Goal: Find specific page/section: Find specific page/section

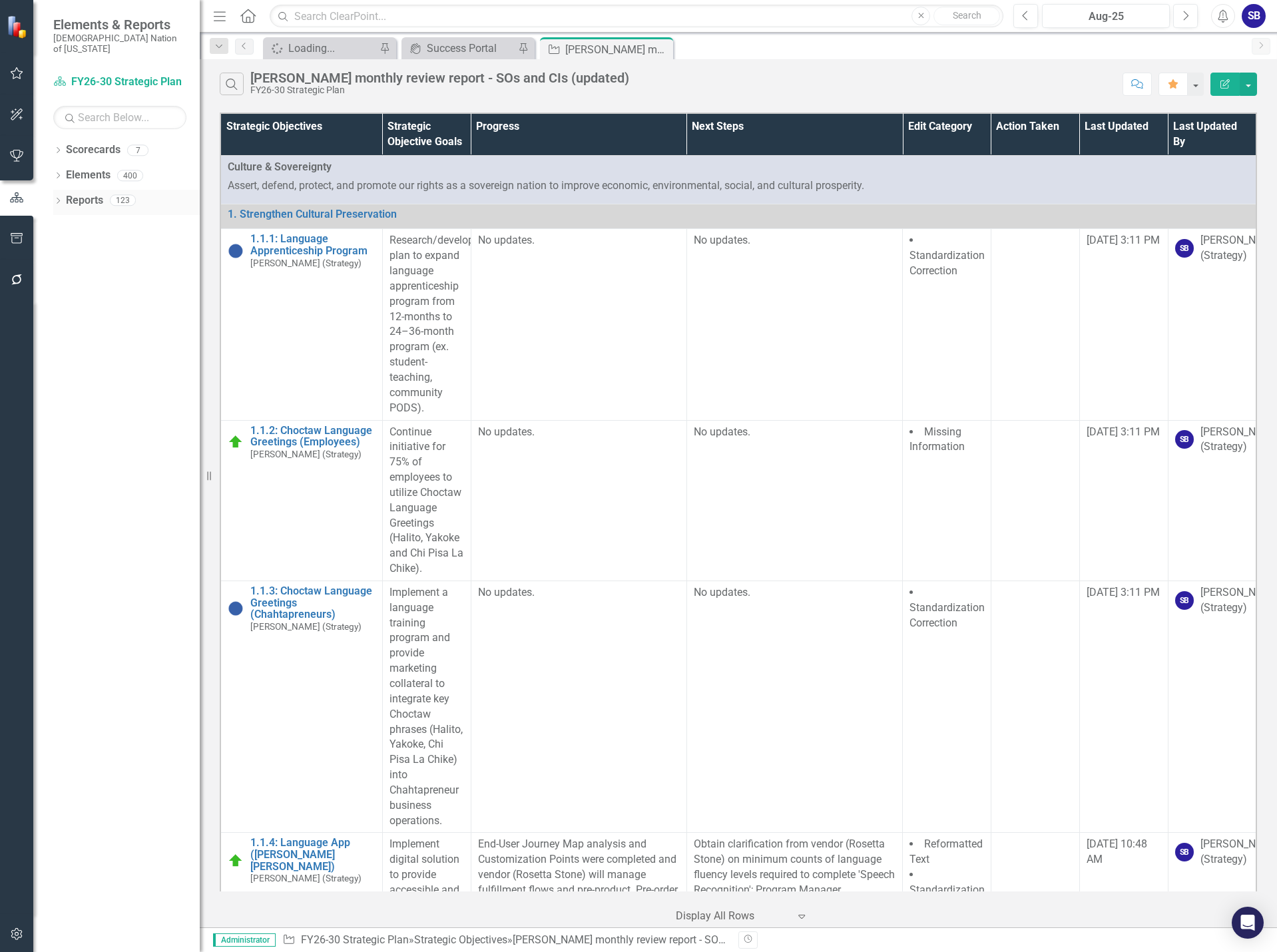
click at [89, 193] on link "Reports" at bounding box center [84, 201] width 38 height 15
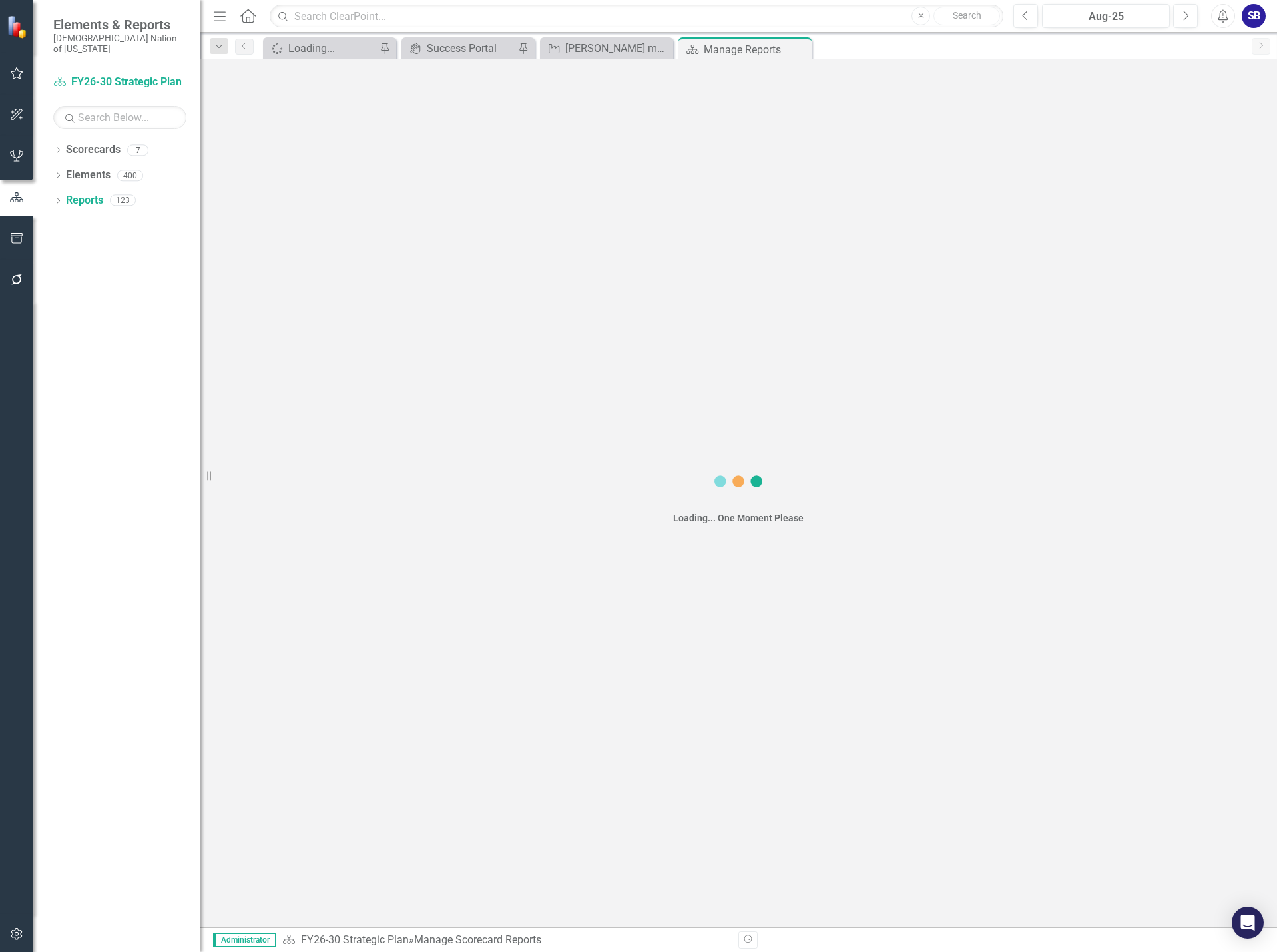
click at [15, 74] on icon "button" at bounding box center [17, 73] width 14 height 11
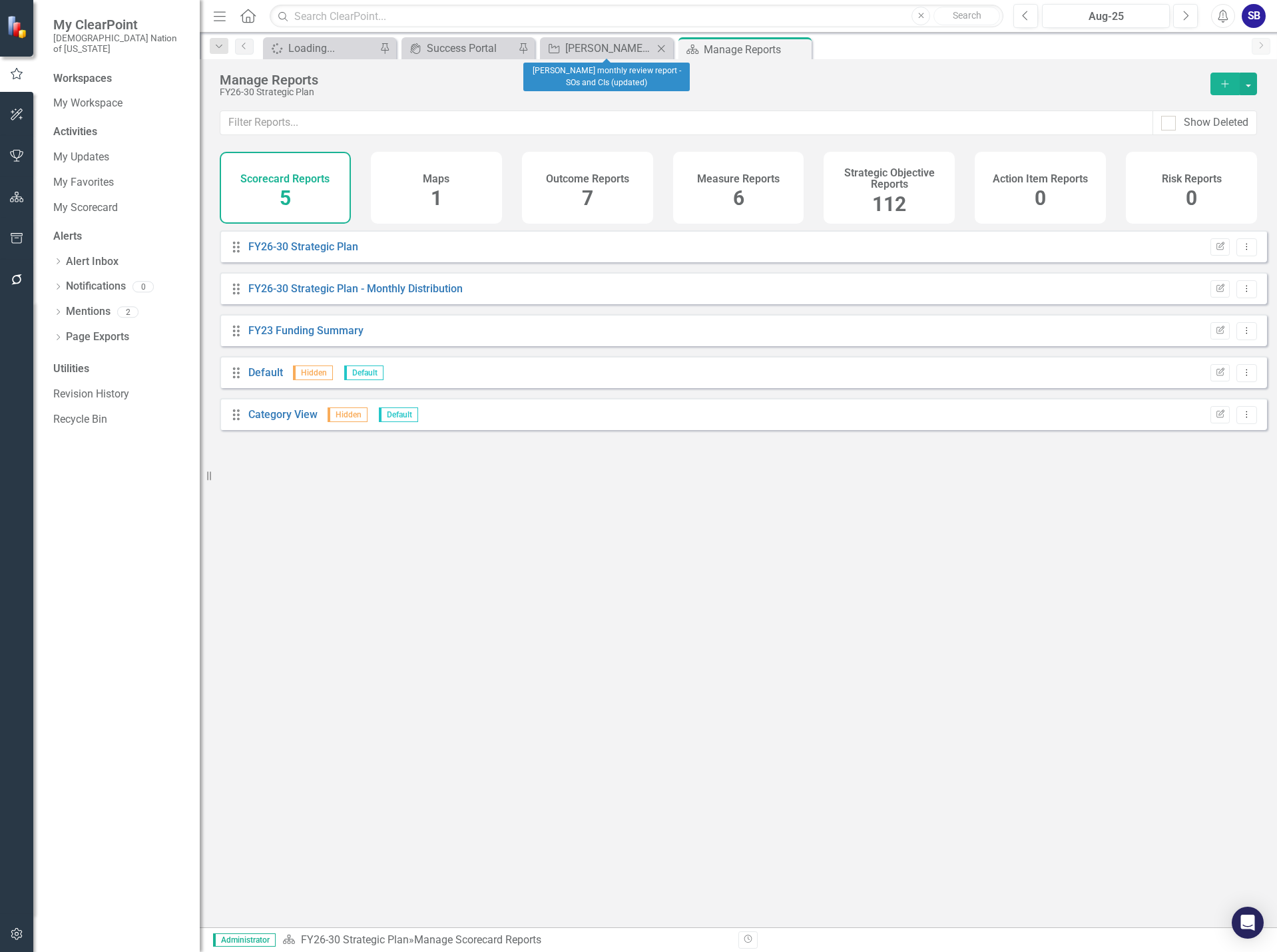
click at [659, 45] on icon "Close" at bounding box center [661, 48] width 13 height 11
click at [86, 175] on link "My Favorites" at bounding box center [120, 183] width 133 height 15
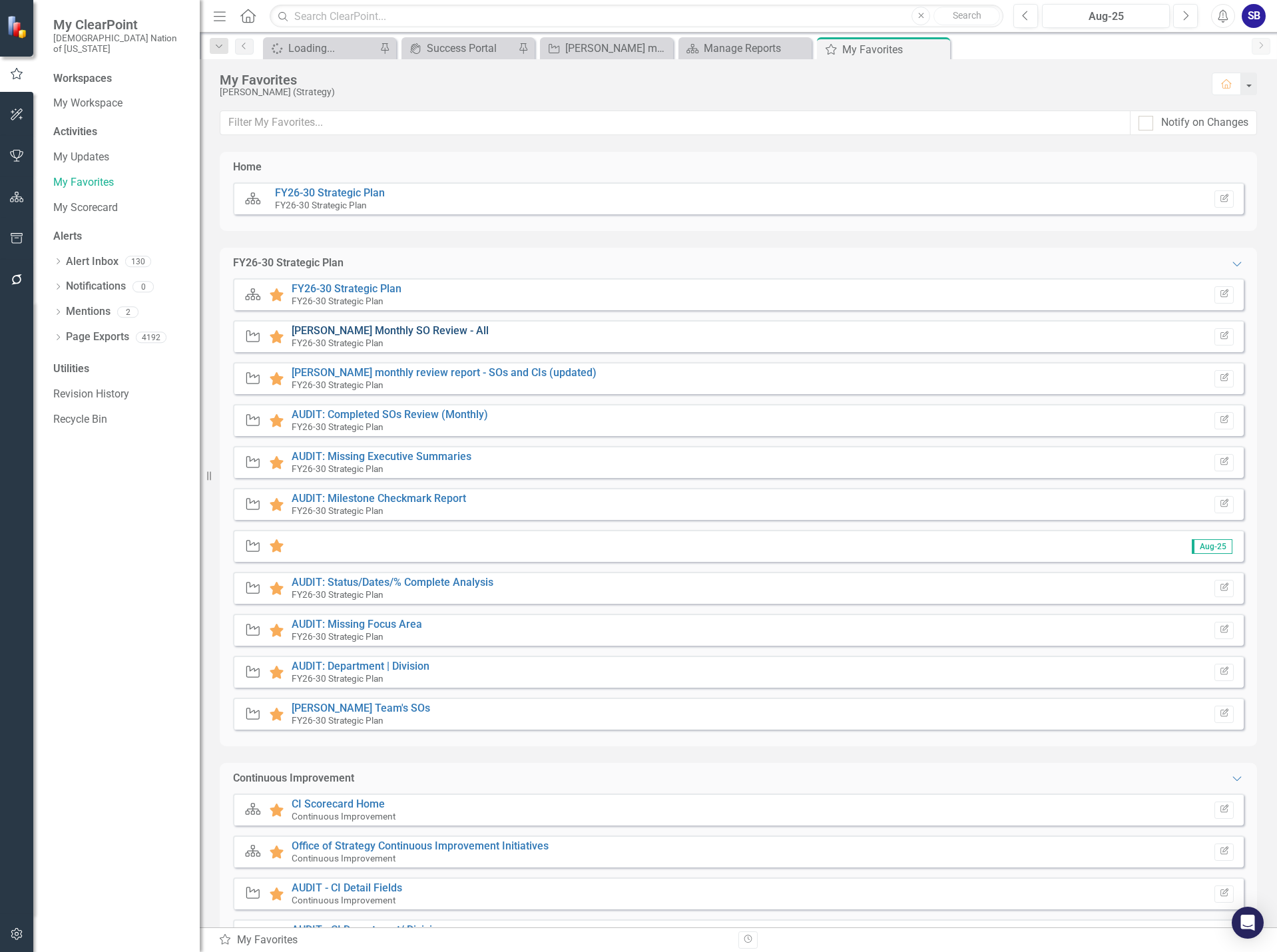
click at [375, 332] on link "[PERSON_NAME] Monthly SO Review - All" at bounding box center [390, 331] width 197 height 13
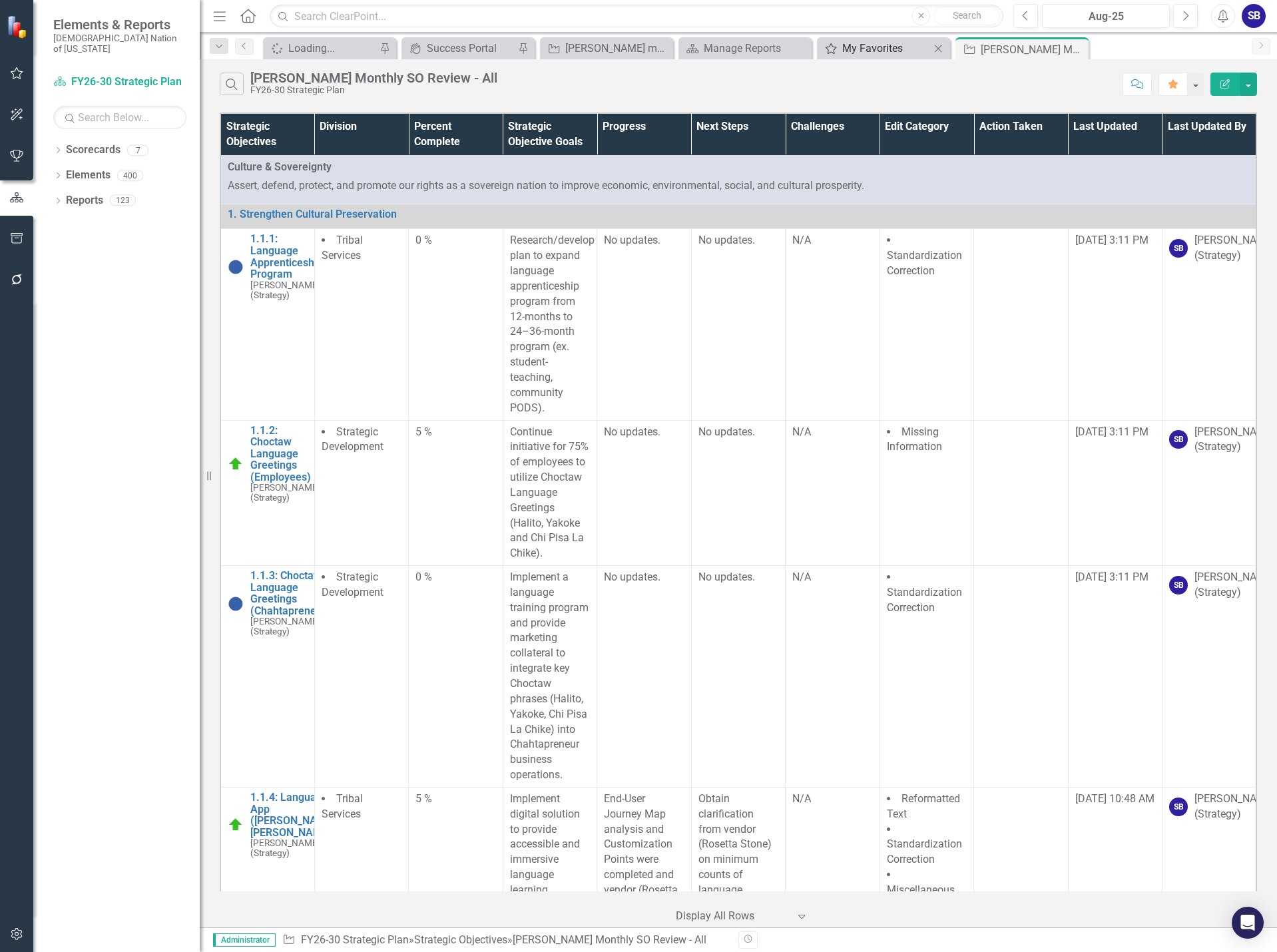
click at [837, 45] on icon "My Favorites" at bounding box center [831, 48] width 13 height 11
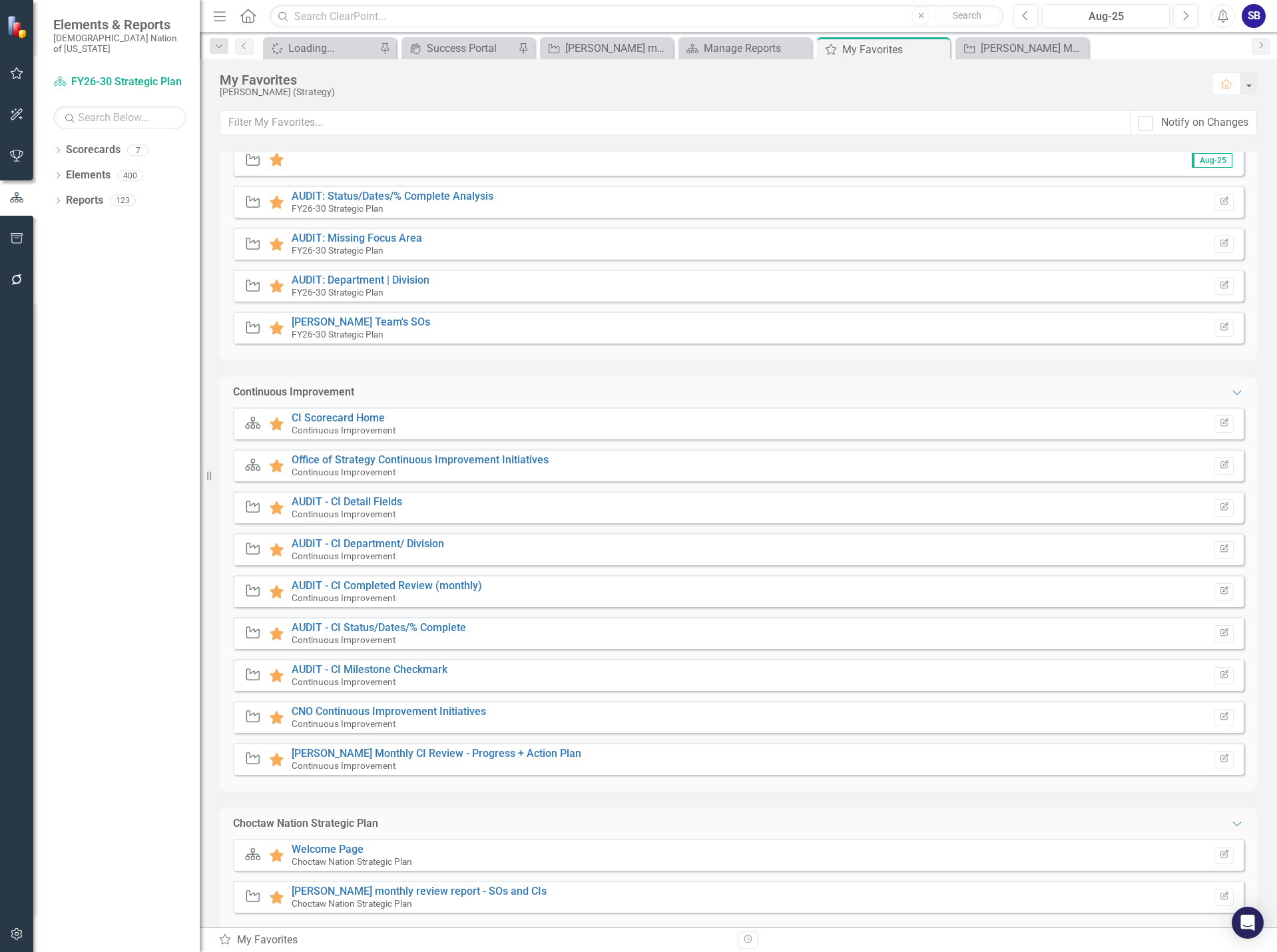
scroll to position [399, 0]
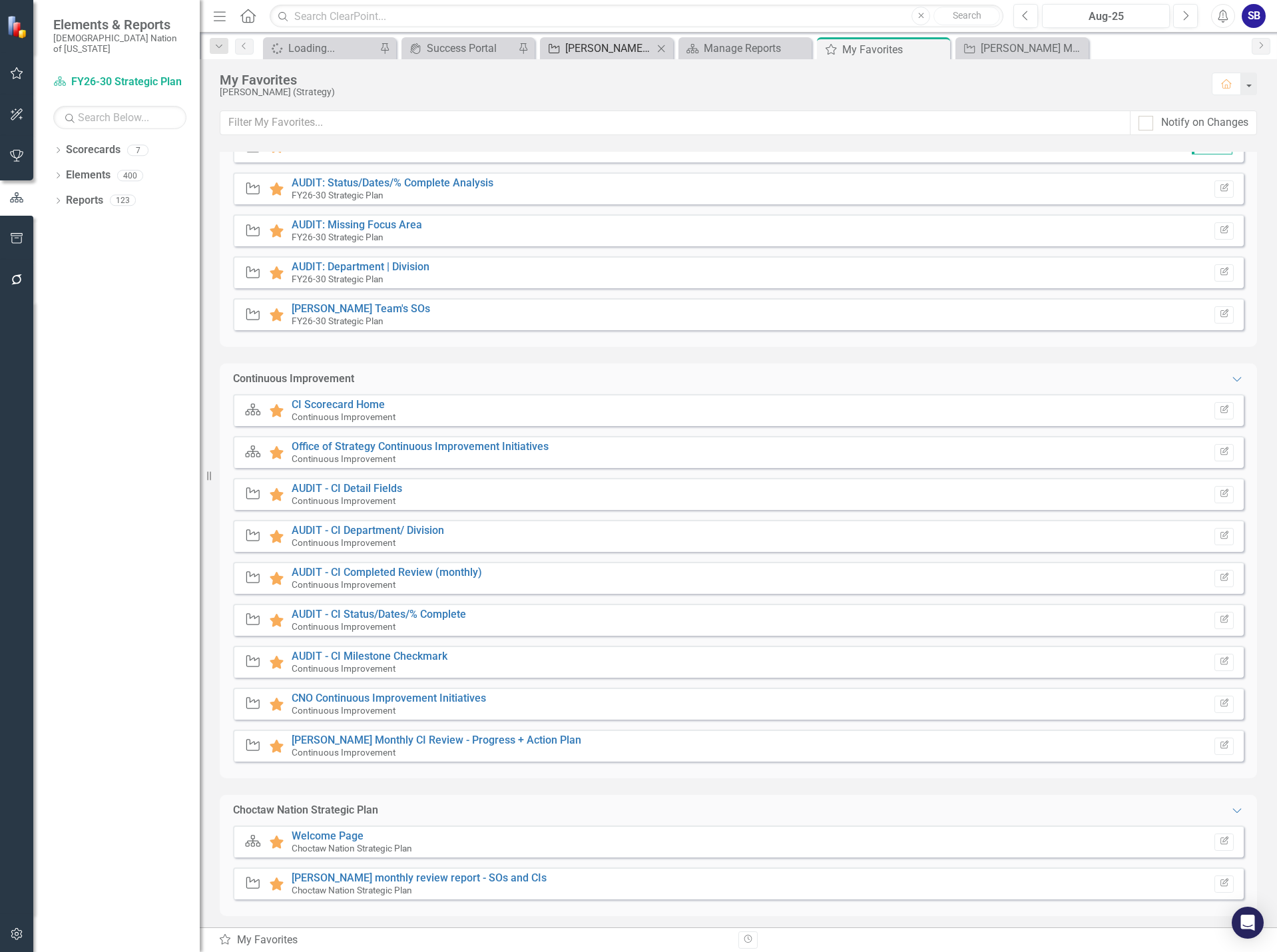
click at [603, 48] on div "[PERSON_NAME] monthly review report - SOs and CIs (updated)" at bounding box center [609, 48] width 88 height 17
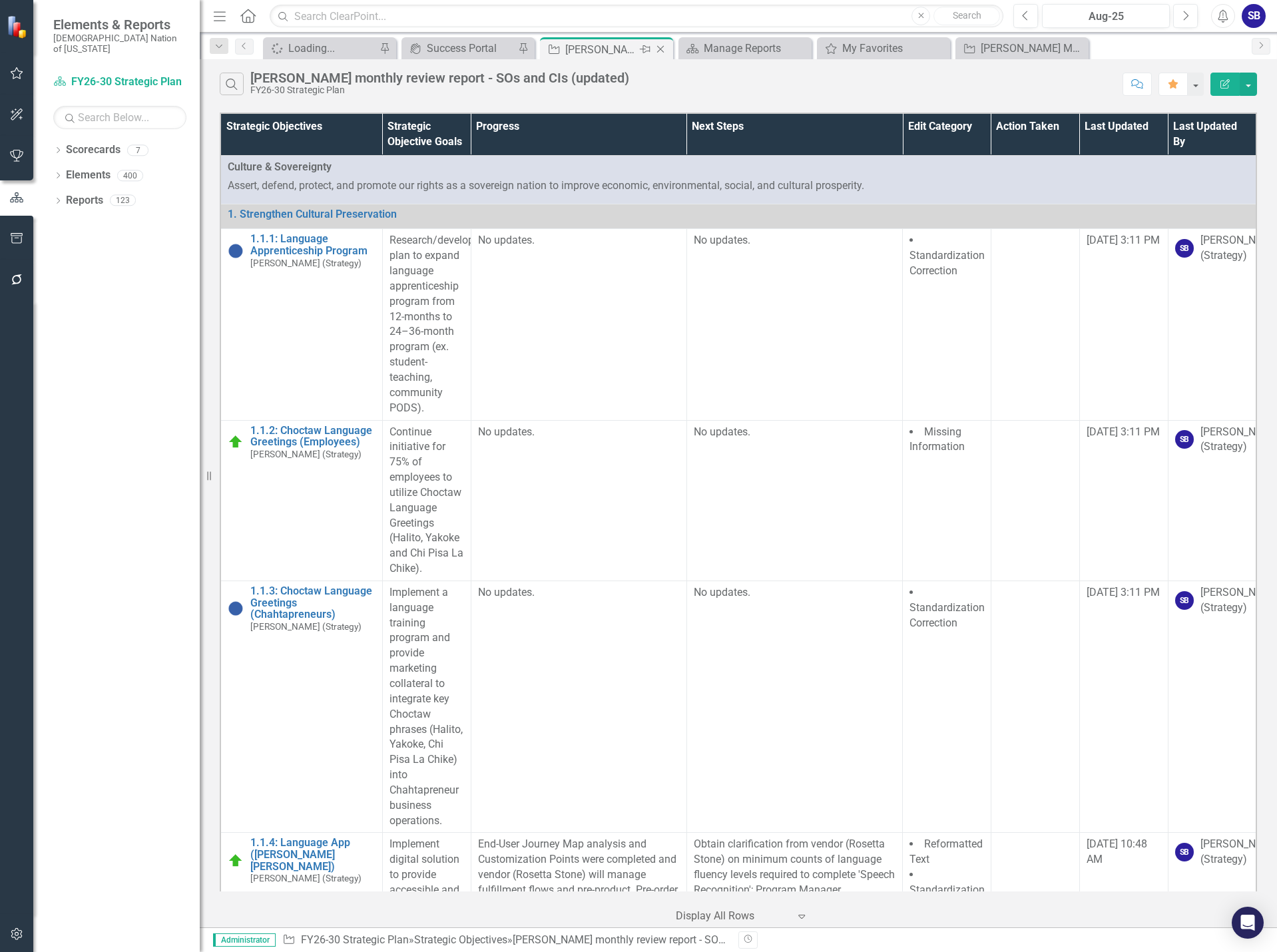
click at [660, 48] on icon "Close" at bounding box center [661, 49] width 13 height 11
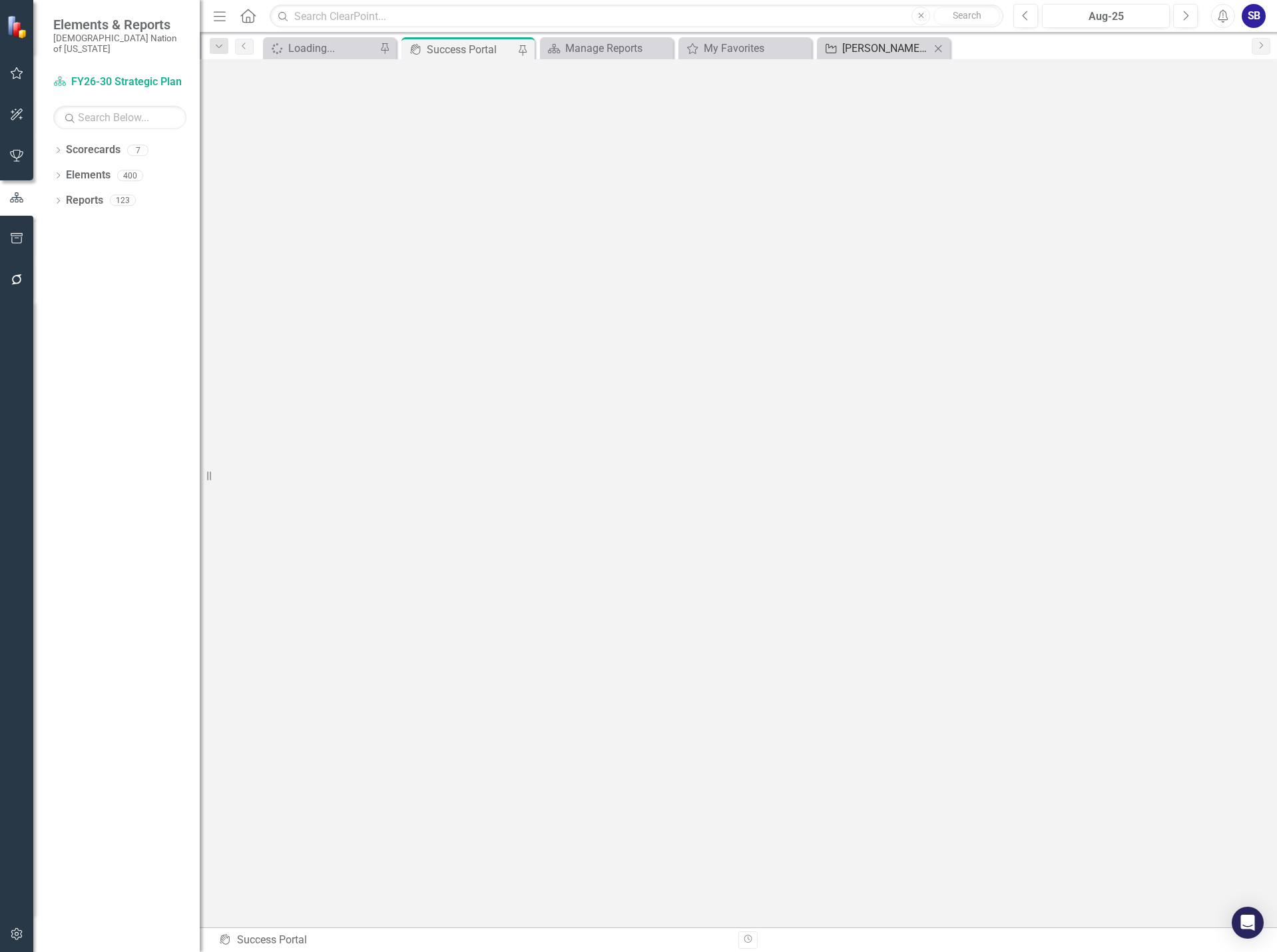
click at [858, 48] on div "[PERSON_NAME] Monthly SO Review - All" at bounding box center [886, 48] width 88 height 17
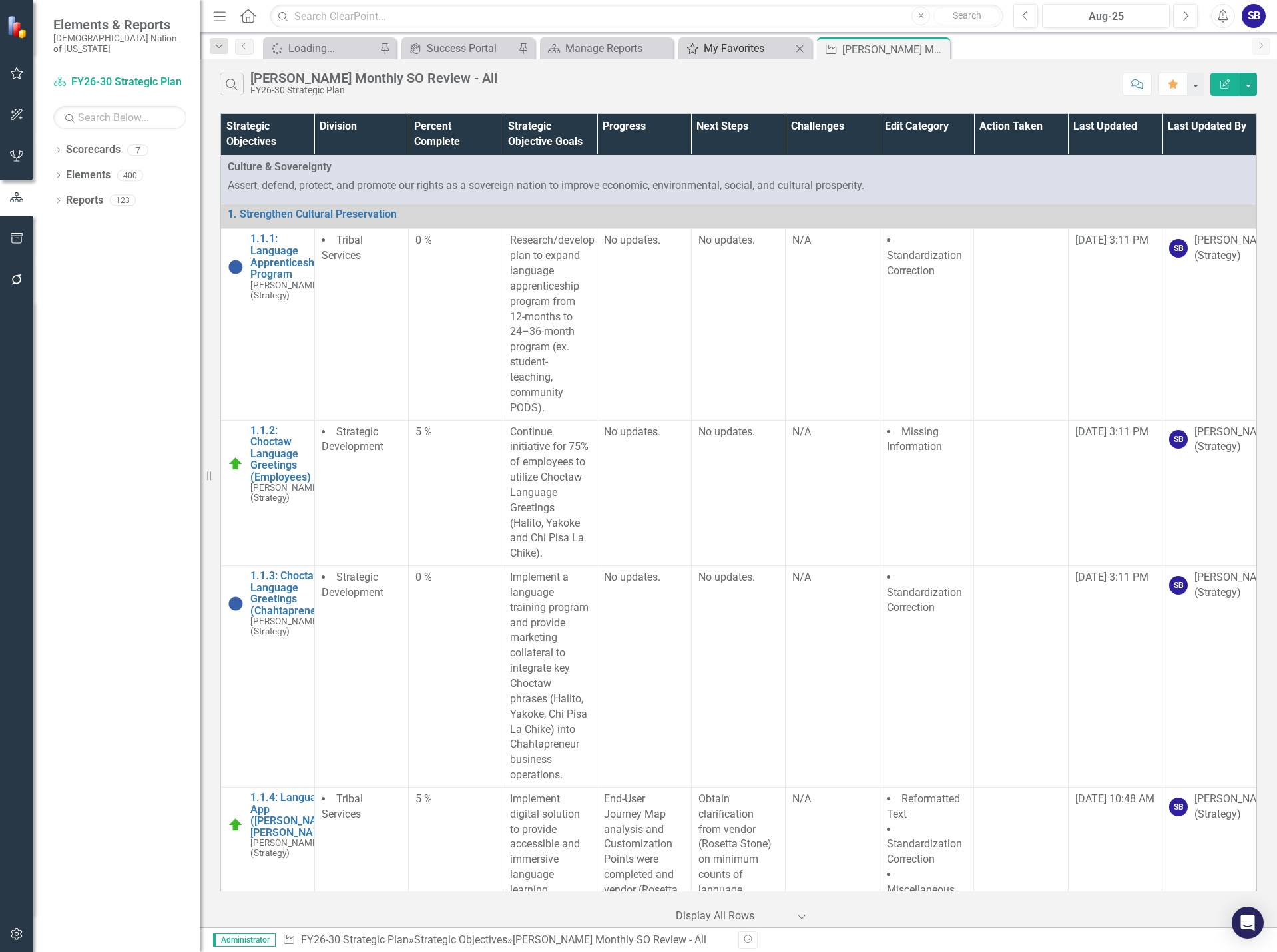
click at [739, 48] on div "My Favorites" at bounding box center [748, 48] width 88 height 17
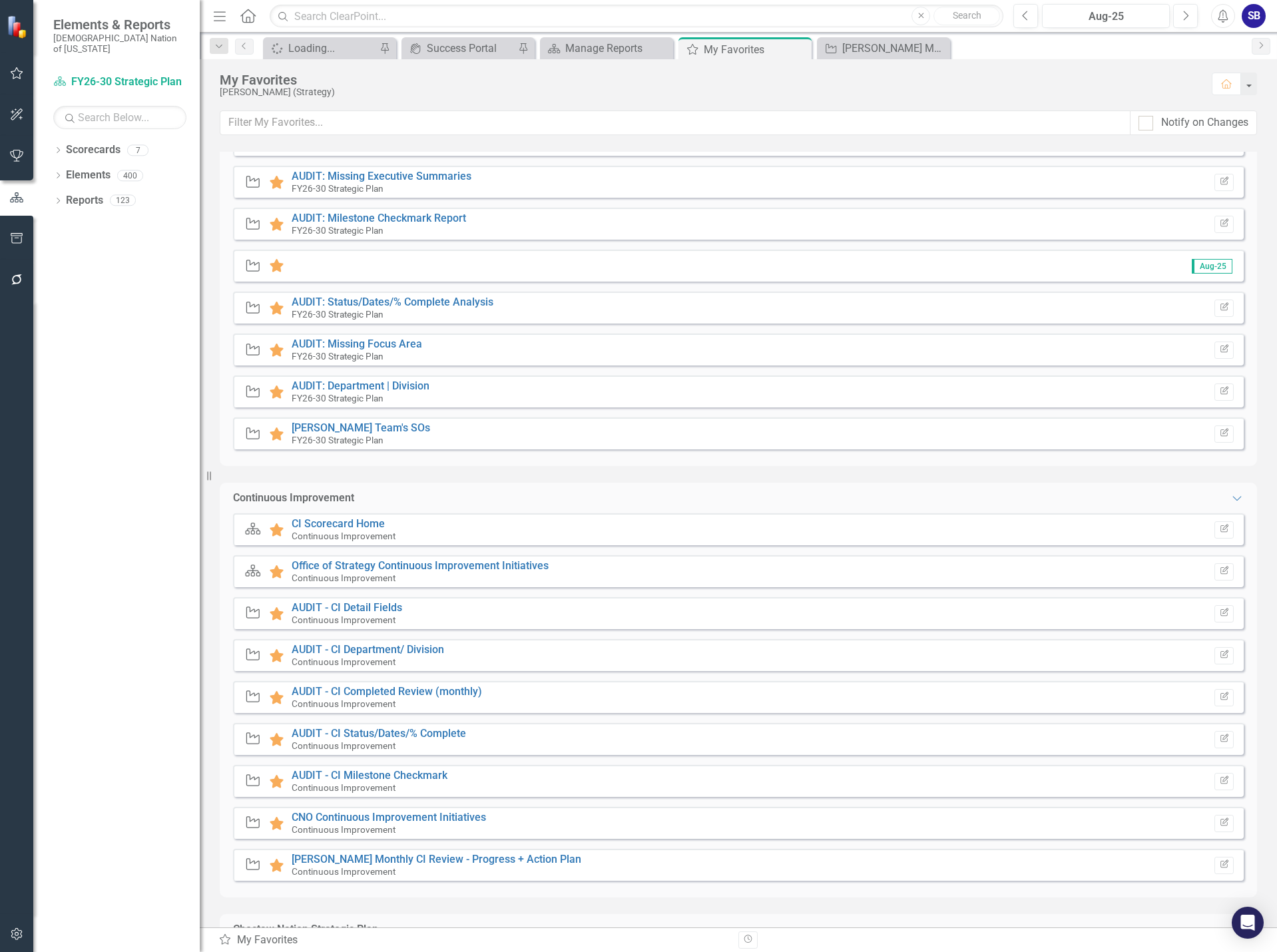
scroll to position [404, 0]
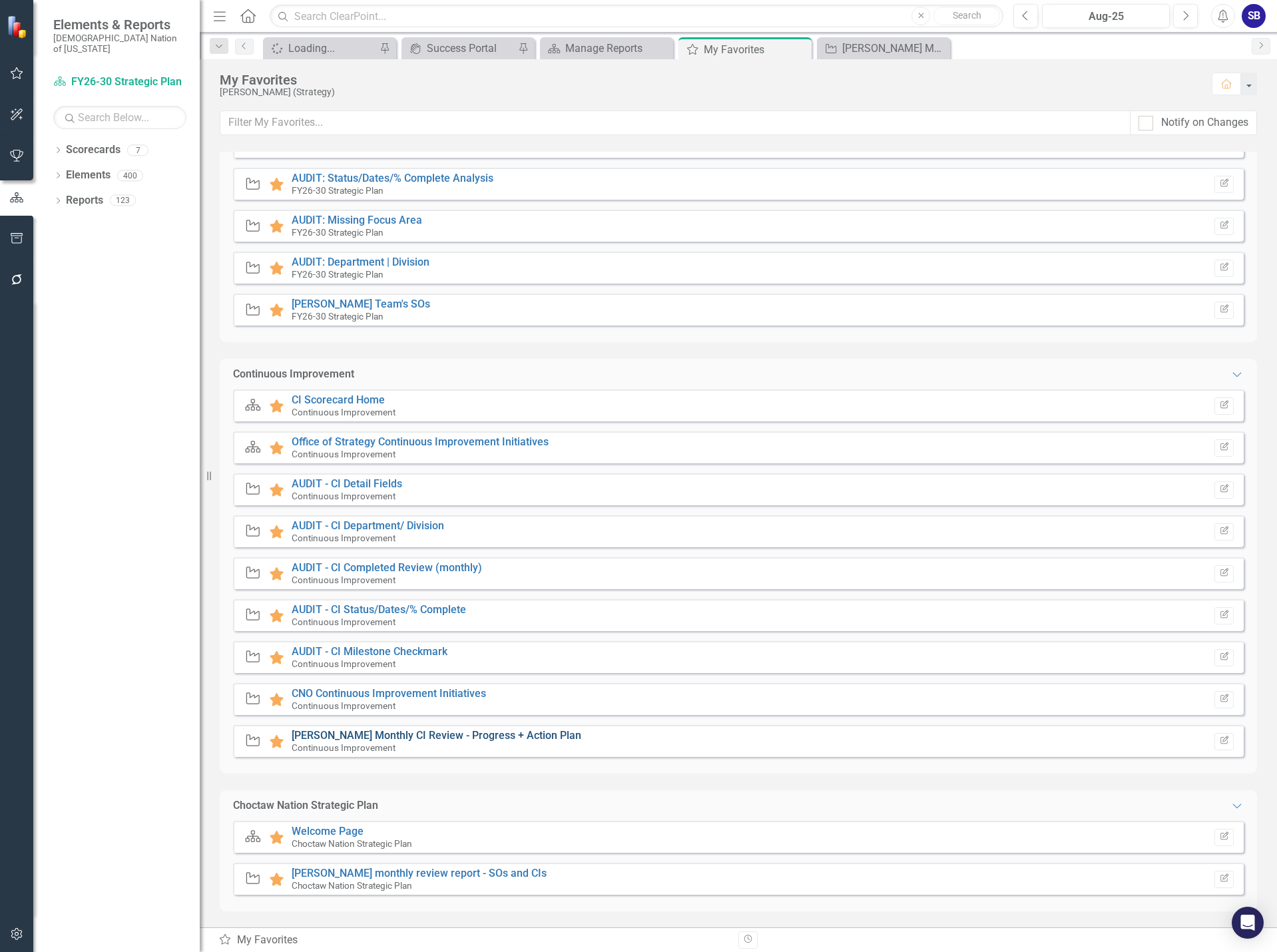
click at [534, 733] on link "[PERSON_NAME] Monthly CI Review - Progress + Action Plan" at bounding box center [436, 735] width 289 height 13
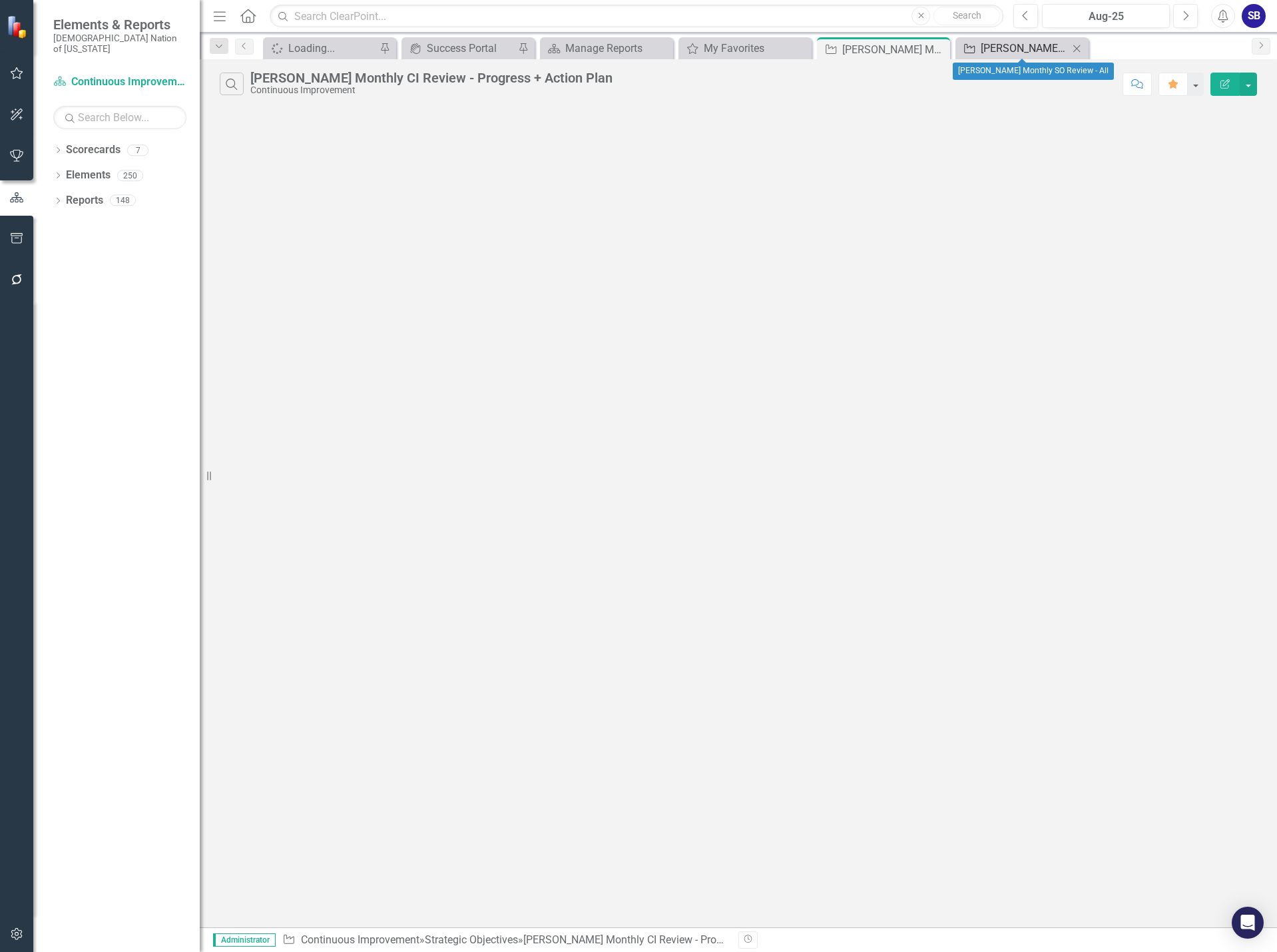
click at [1011, 47] on div "[PERSON_NAME] Monthly SO Review - All" at bounding box center [1025, 48] width 88 height 17
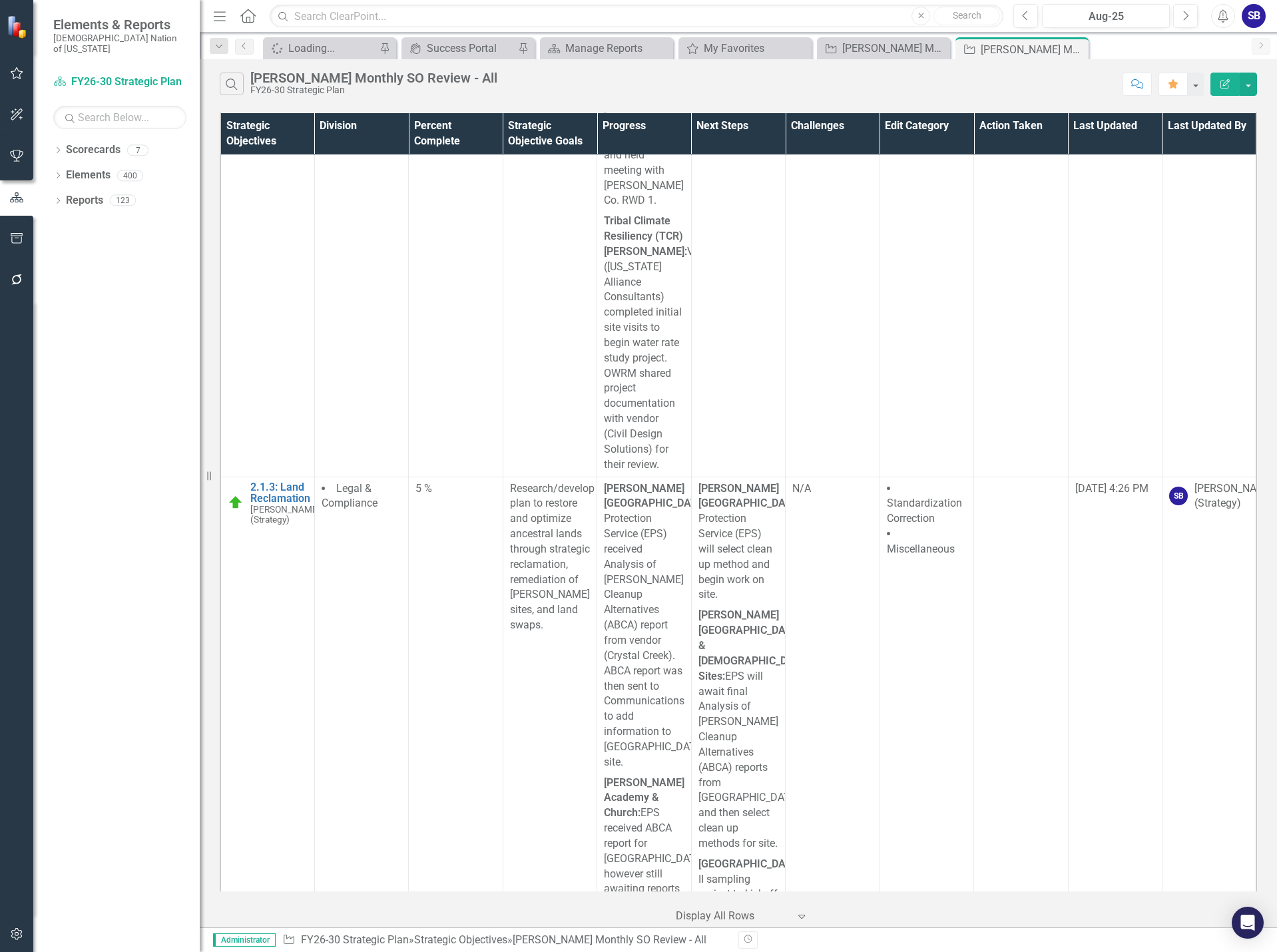
scroll to position [8988, 0]
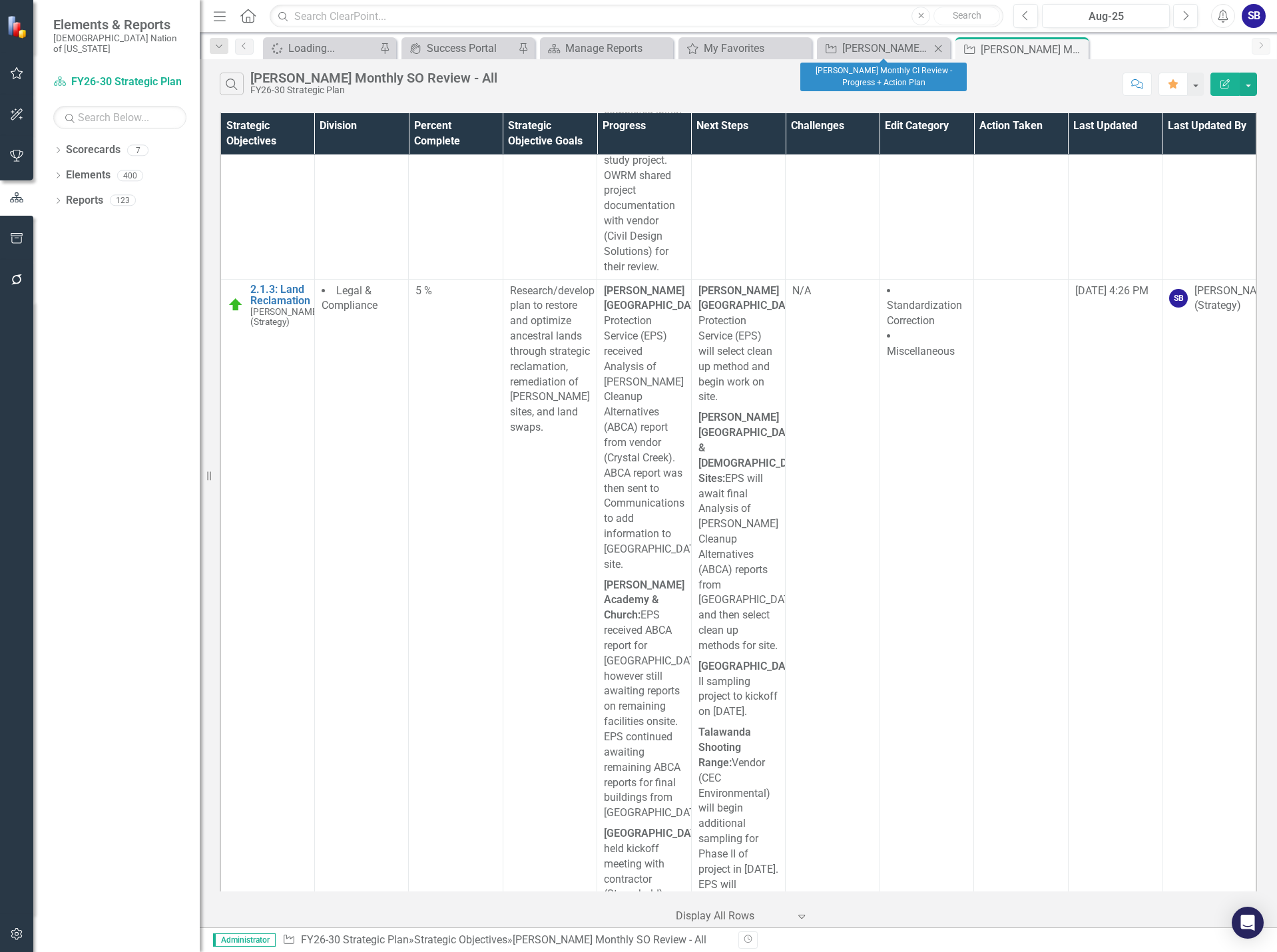
click at [866, 39] on div "Strategic Objective Sheridan B. Monthly CI Review - Progress + Action Plan Close" at bounding box center [884, 48] width 133 height 22
click at [863, 52] on div "[PERSON_NAME] Monthly CI Review - Progress + Action Plan" at bounding box center [886, 48] width 88 height 17
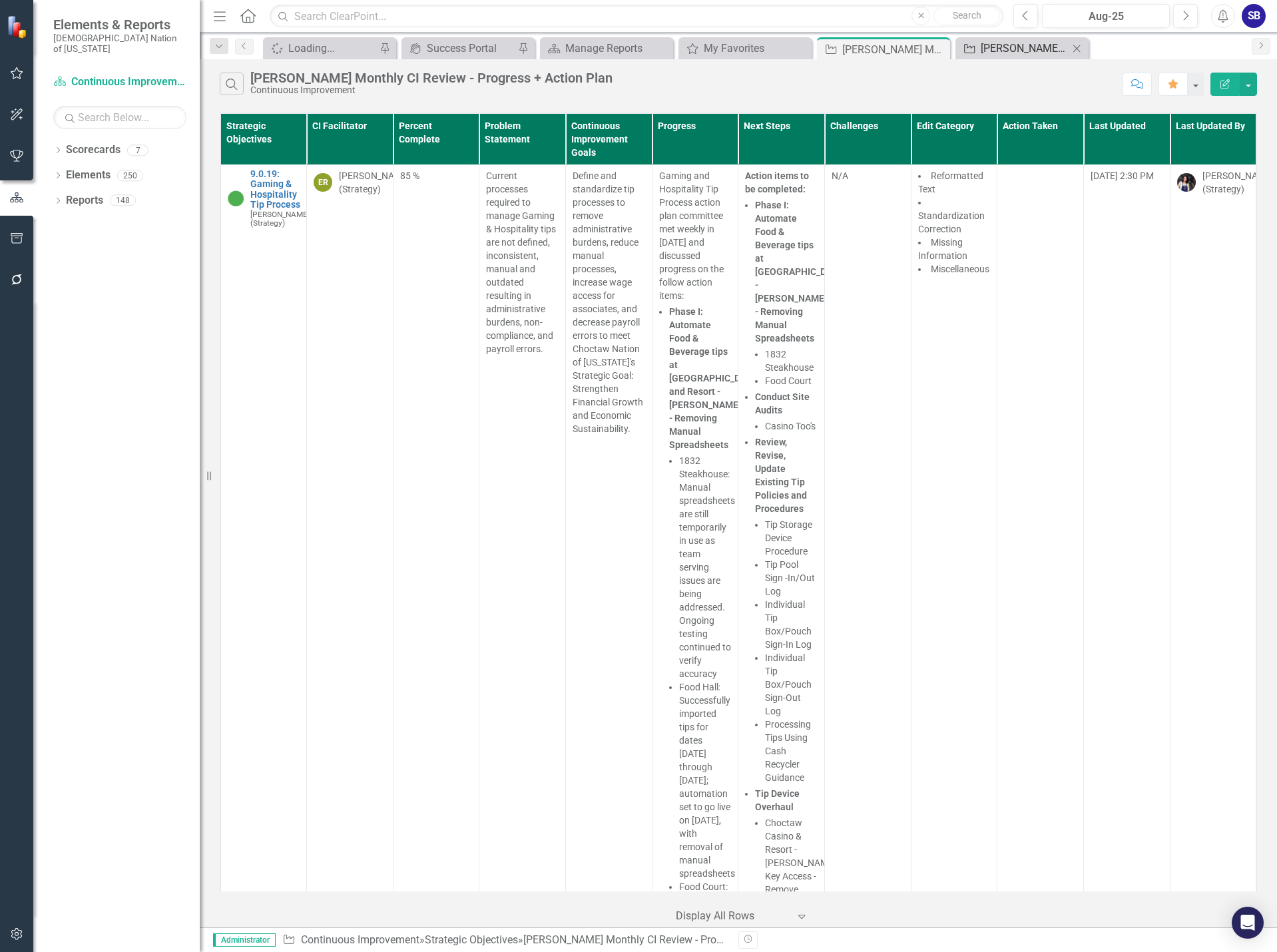
click at [1024, 52] on div "[PERSON_NAME] Monthly SO Review - All" at bounding box center [1025, 48] width 88 height 17
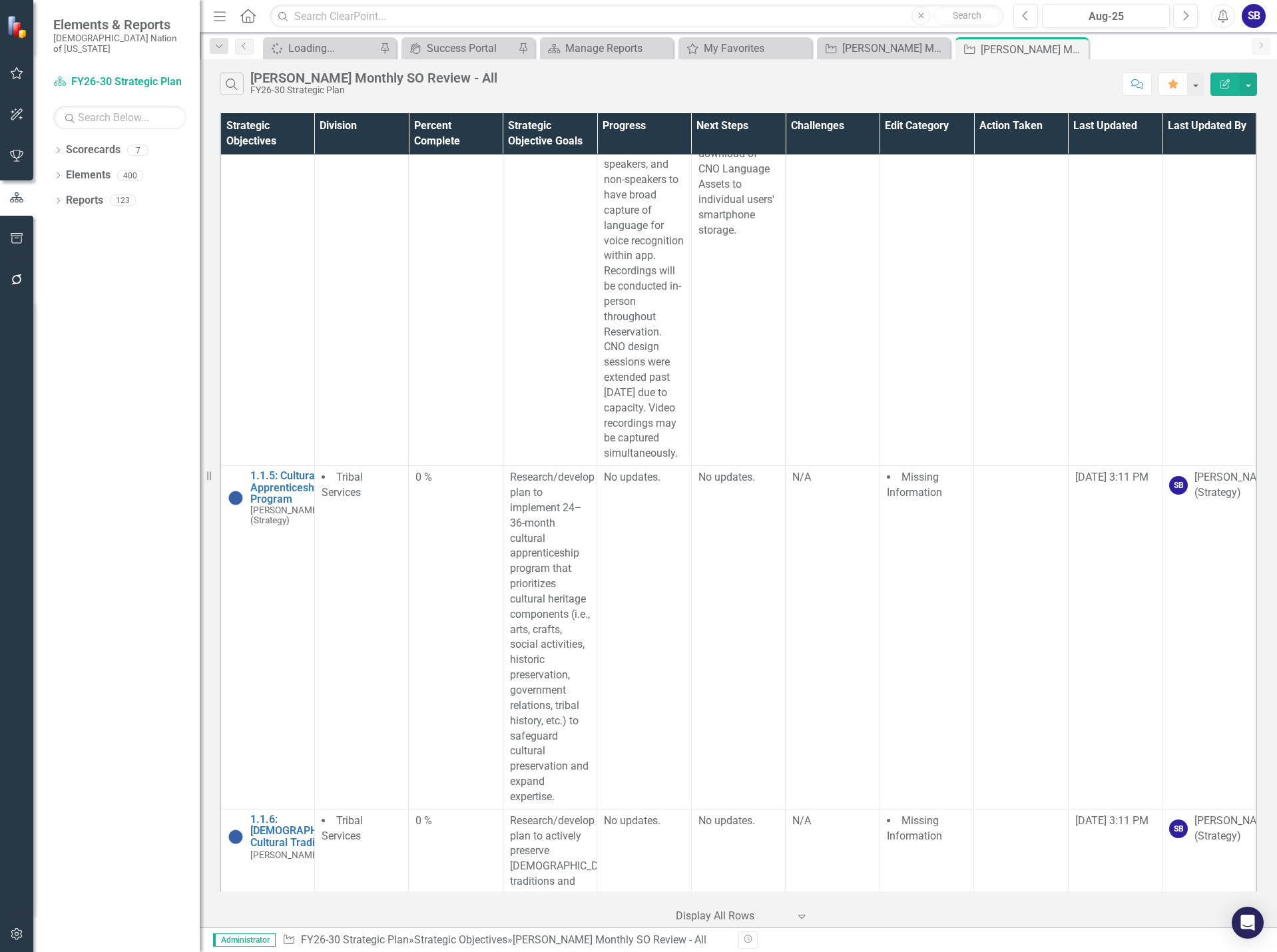
scroll to position [1532, 0]
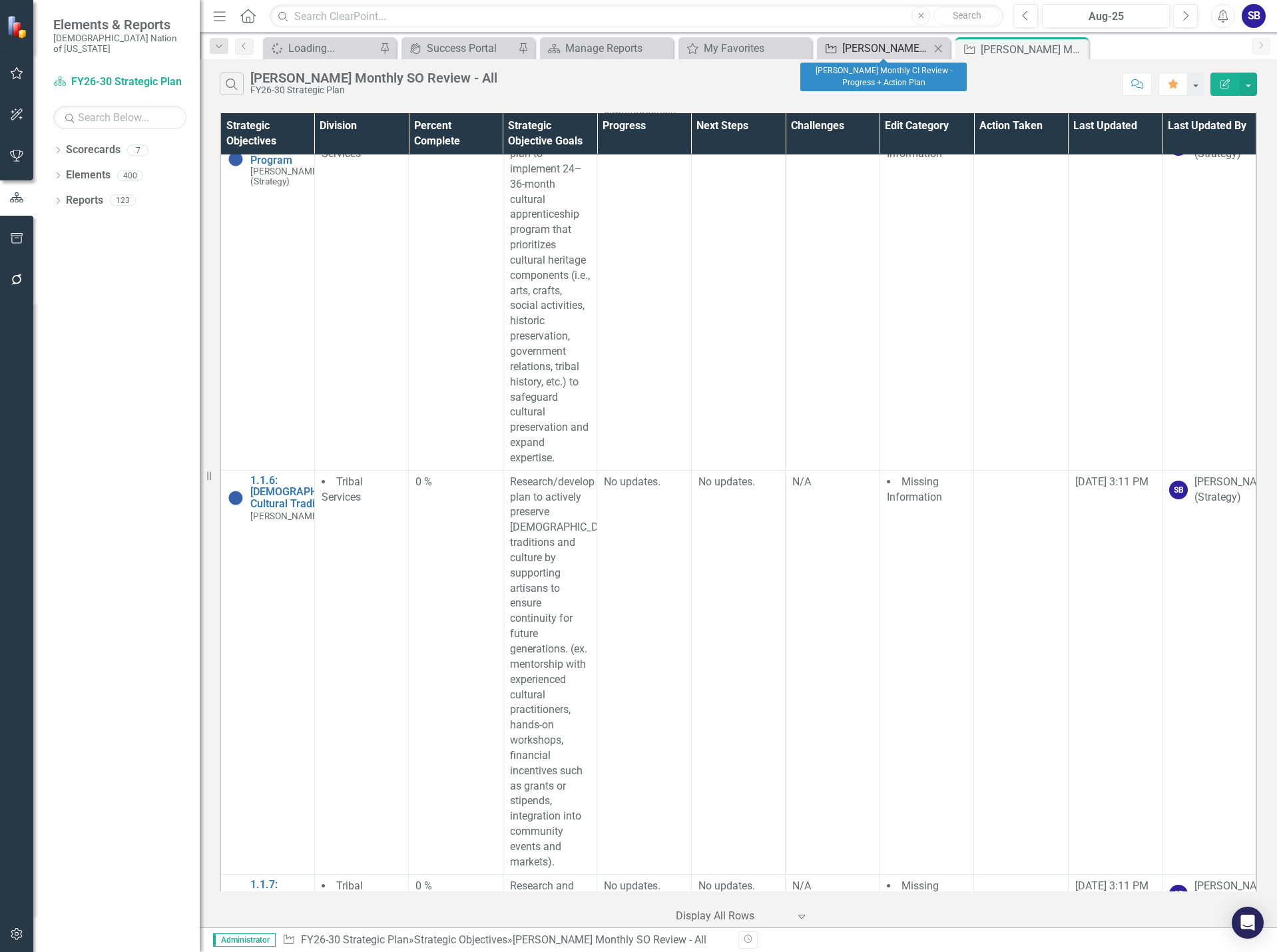
click at [868, 43] on div "[PERSON_NAME] Monthly CI Review - Progress + Action Plan" at bounding box center [886, 48] width 88 height 17
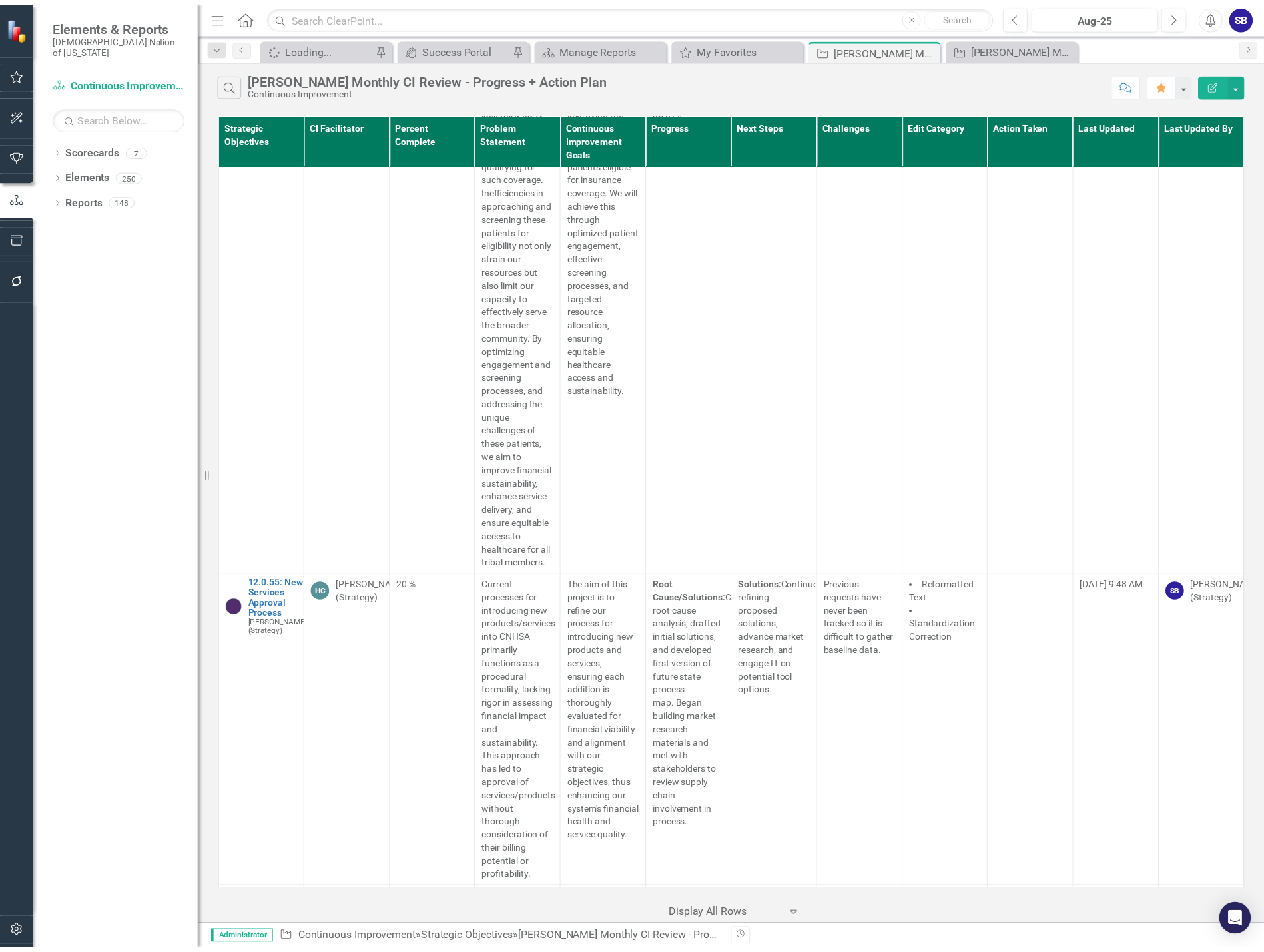
scroll to position [13582, 0]
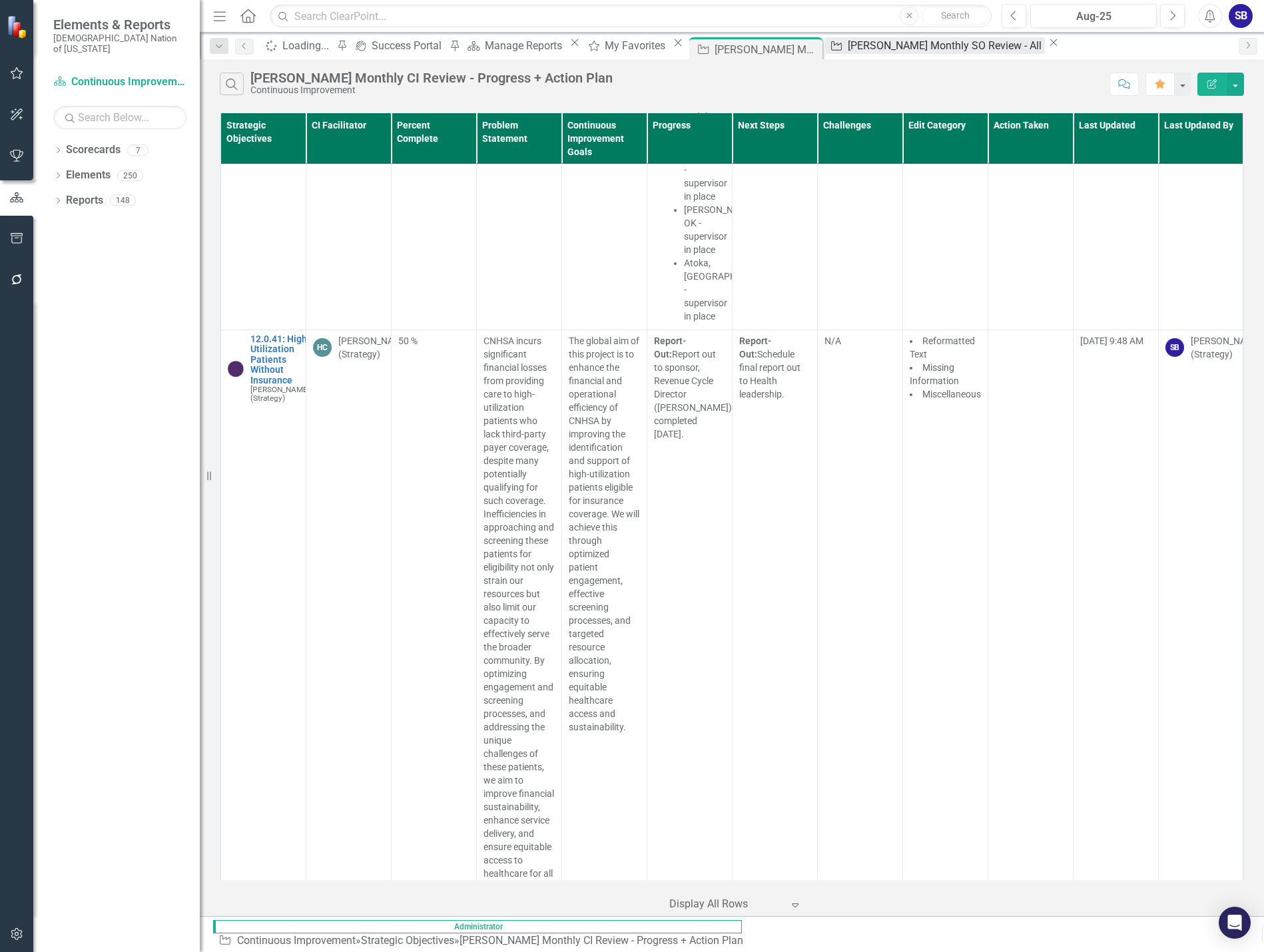
click at [1045, 53] on div "[PERSON_NAME] Monthly SO Review - All" at bounding box center [946, 45] width 197 height 17
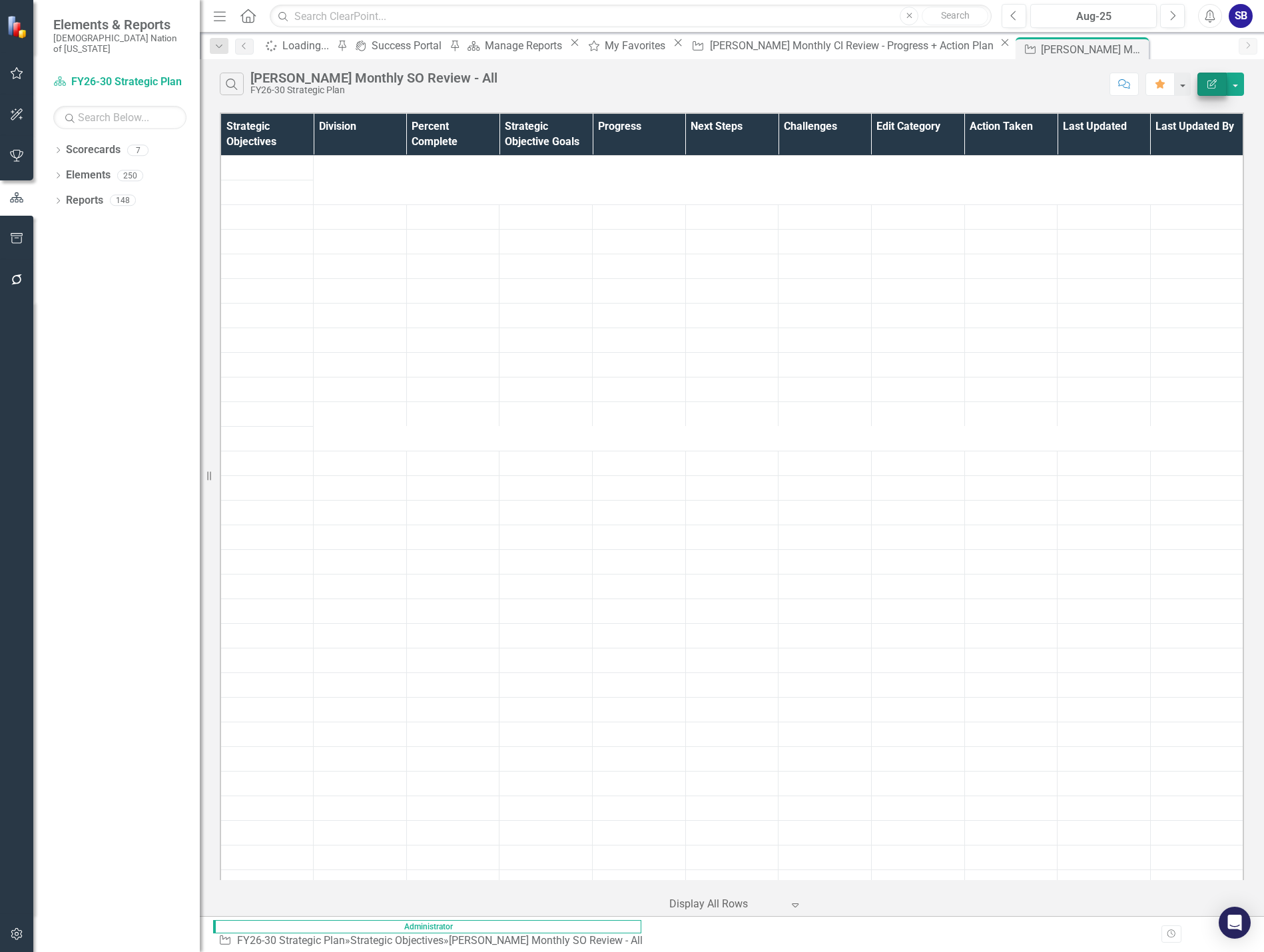
click at [1210, 84] on icon "Edit Report" at bounding box center [1212, 84] width 12 height 9
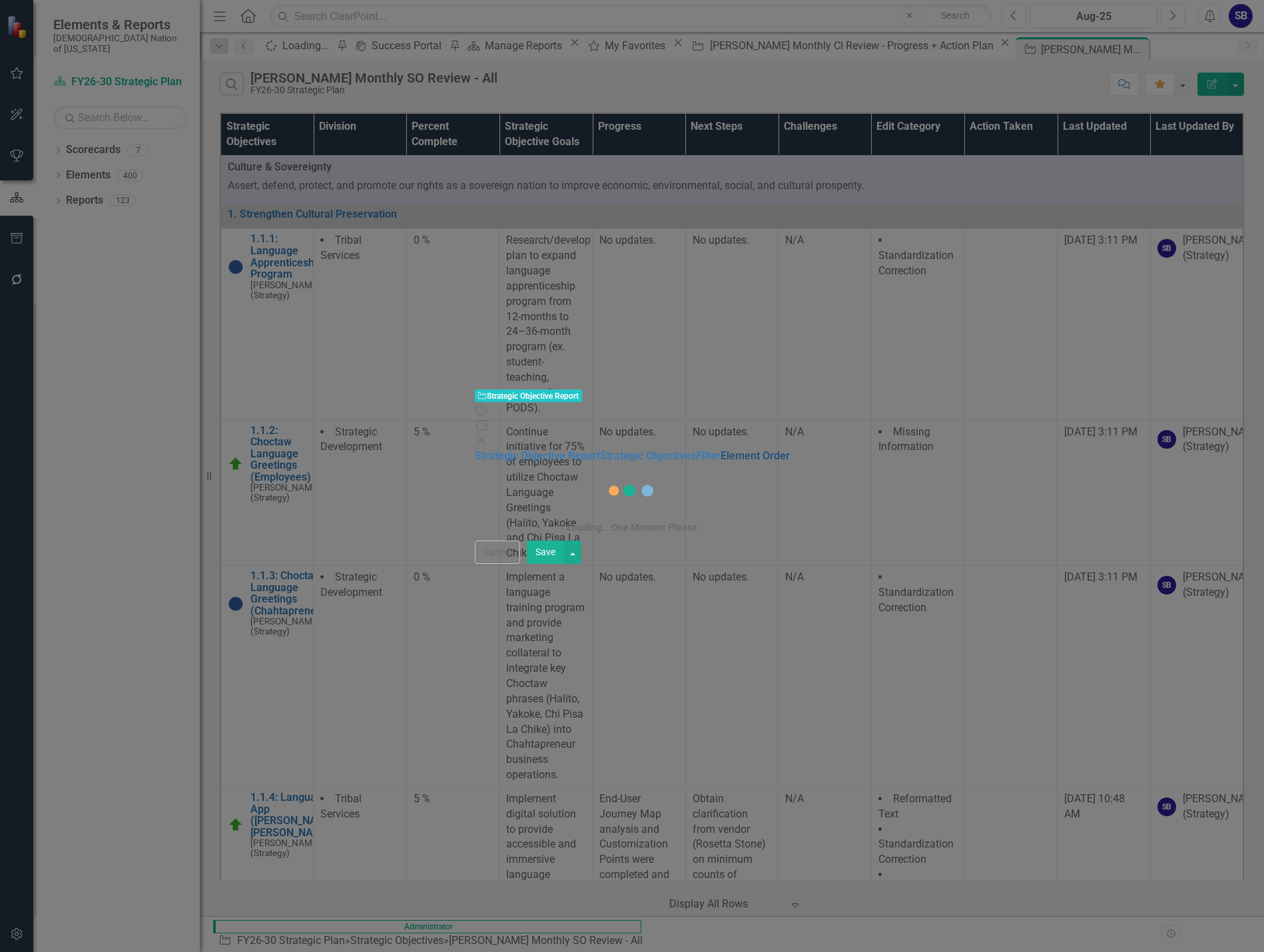
click at [696, 450] on link "Filter" at bounding box center [708, 456] width 25 height 13
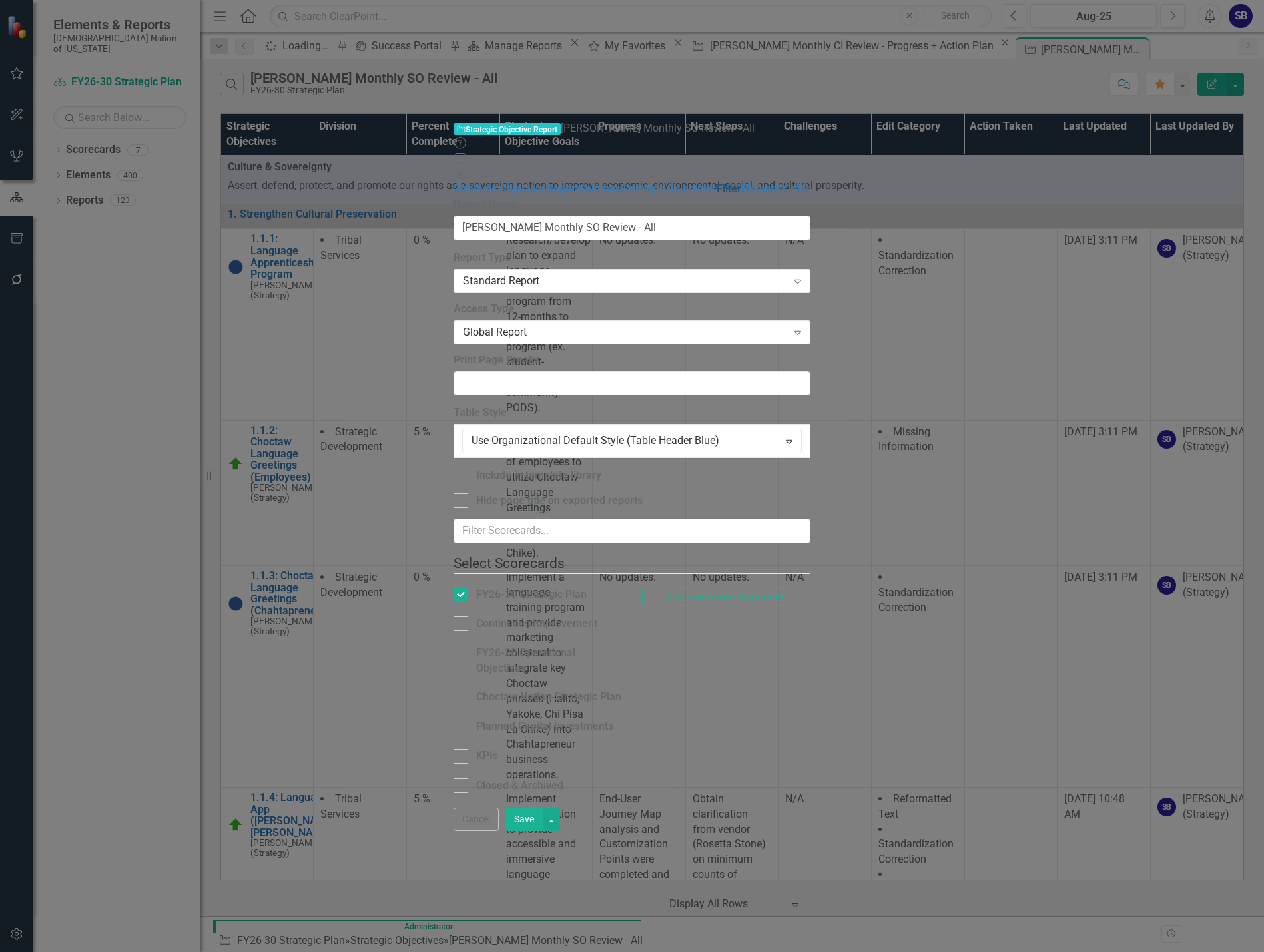
click at [717, 183] on link "Filter" at bounding box center [729, 189] width 25 height 13
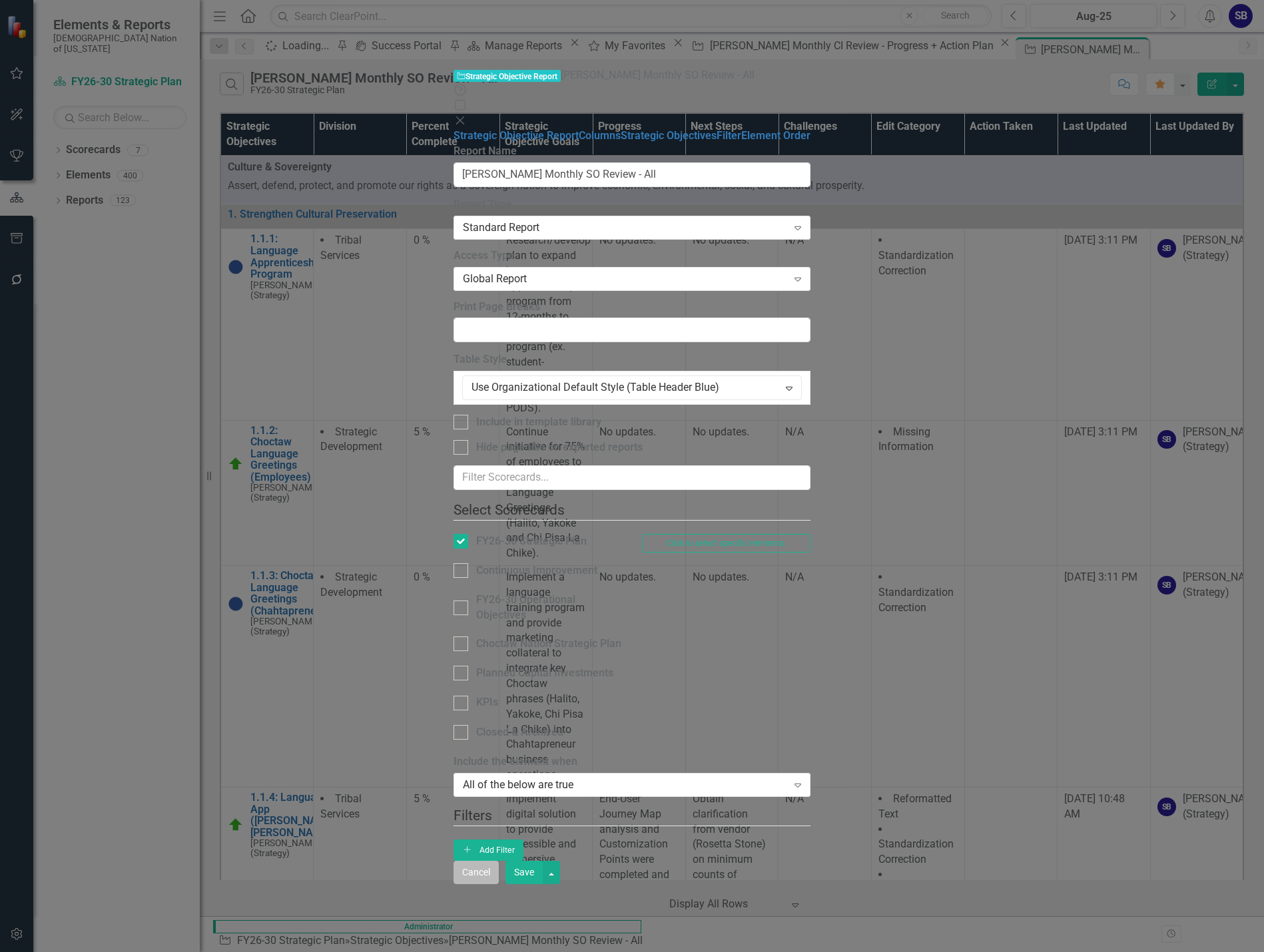
click at [499, 884] on button "Cancel" at bounding box center [476, 873] width 45 height 23
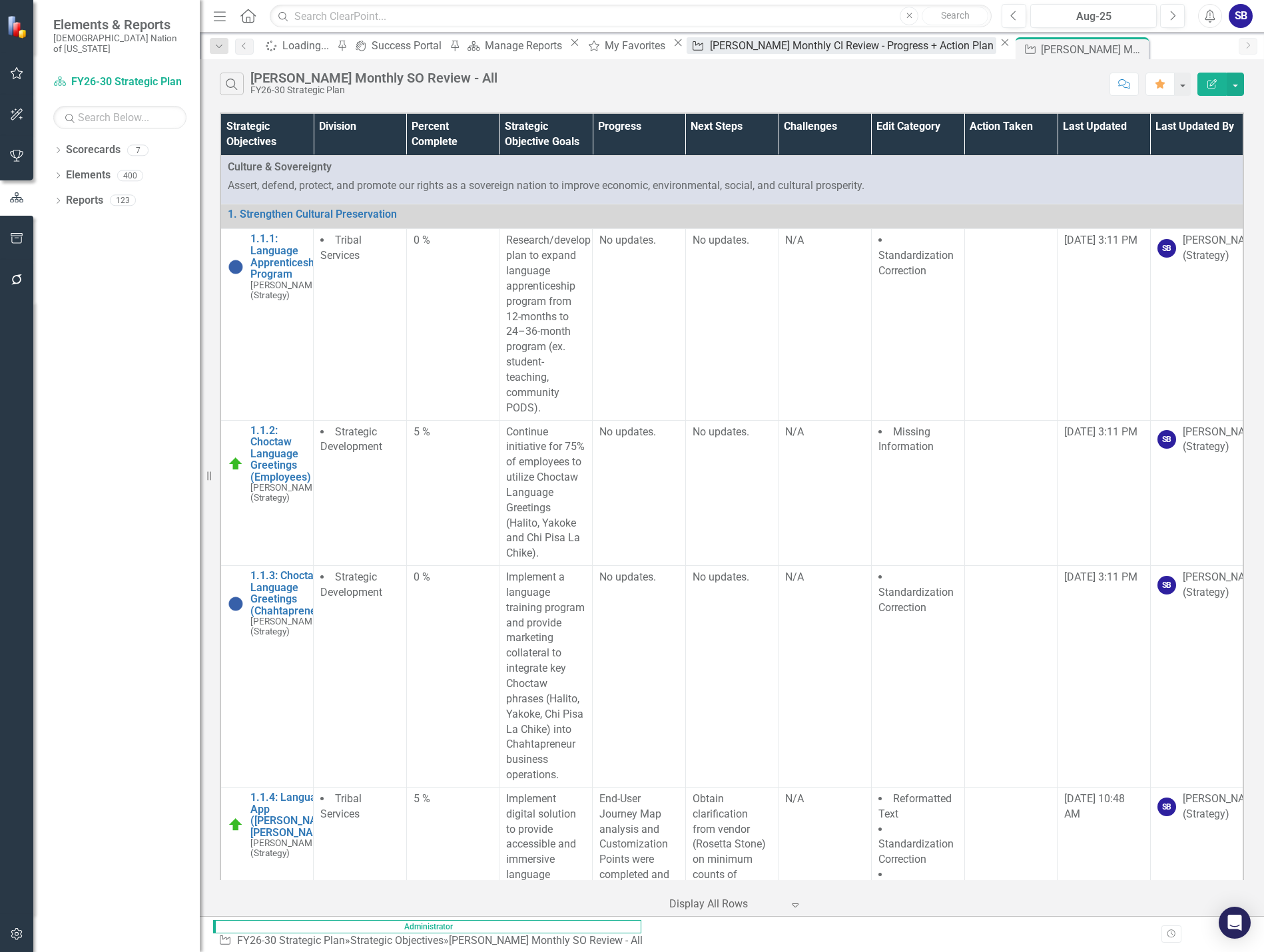
click at [875, 53] on div "[PERSON_NAME] Monthly CI Review - Progress + Action Plan" at bounding box center [853, 45] width 287 height 17
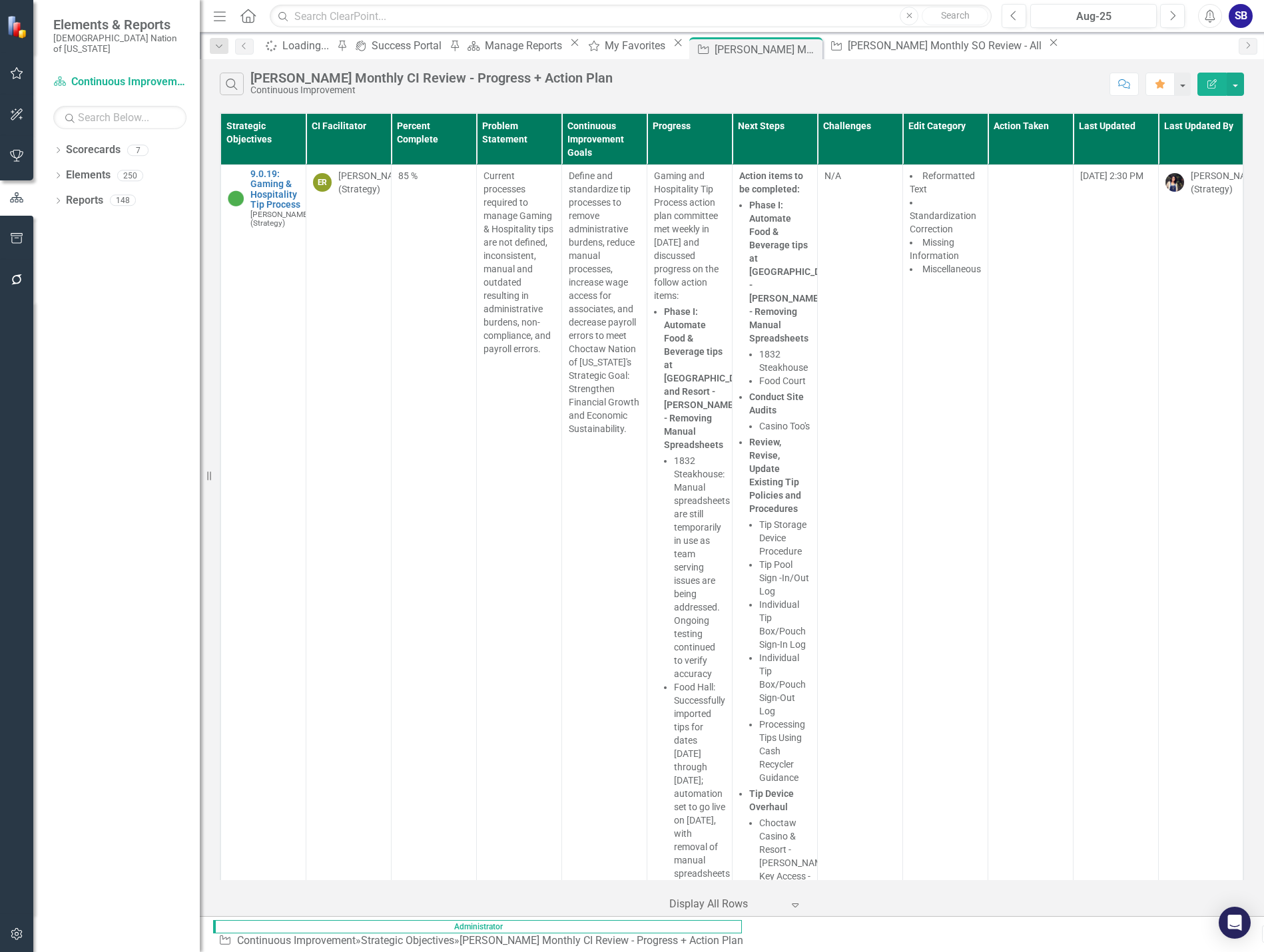
click at [1213, 88] on icon "button" at bounding box center [1211, 84] width 9 height 9
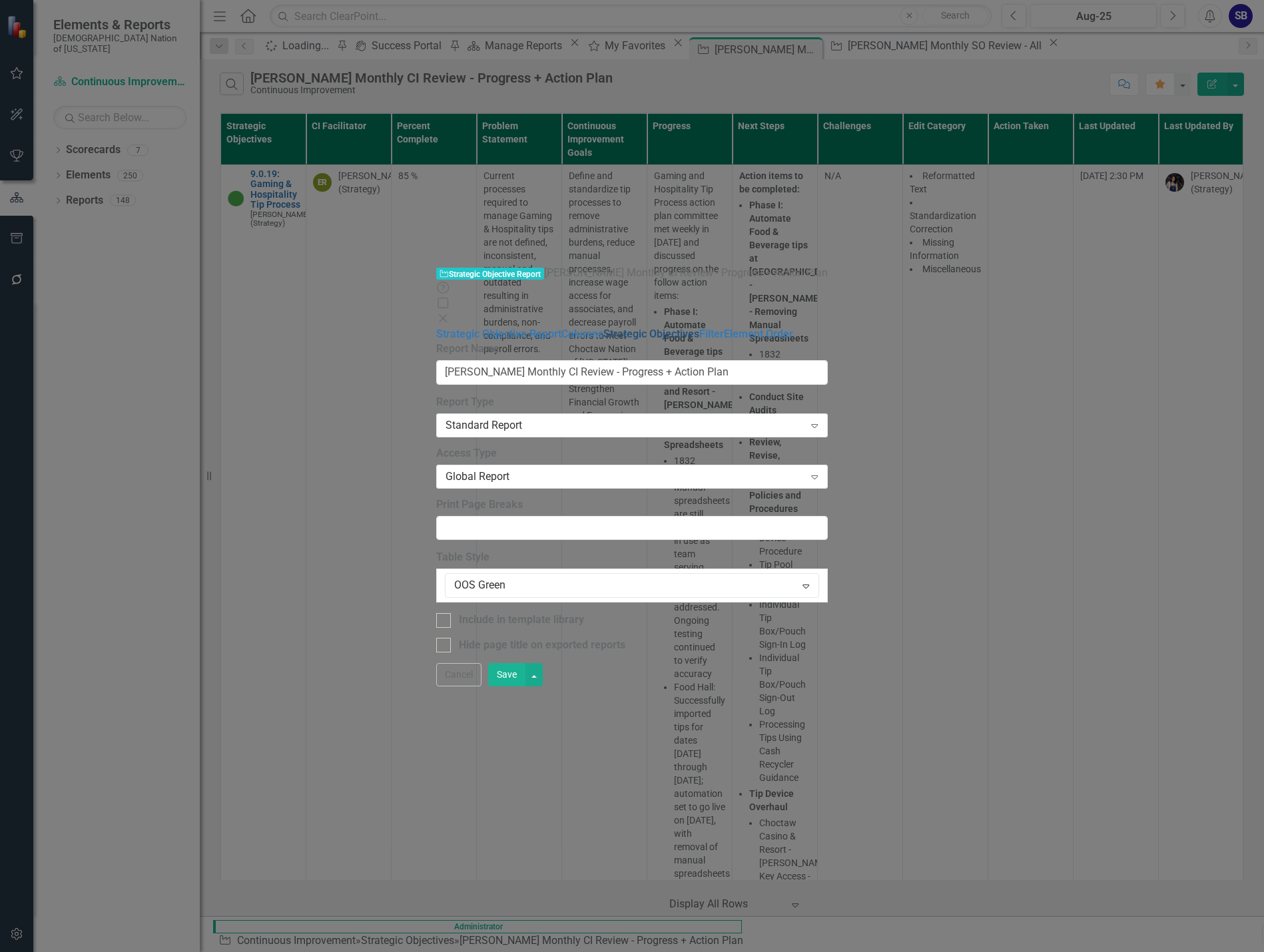
click at [603, 328] on link "Strategic Objectives" at bounding box center [651, 334] width 96 height 13
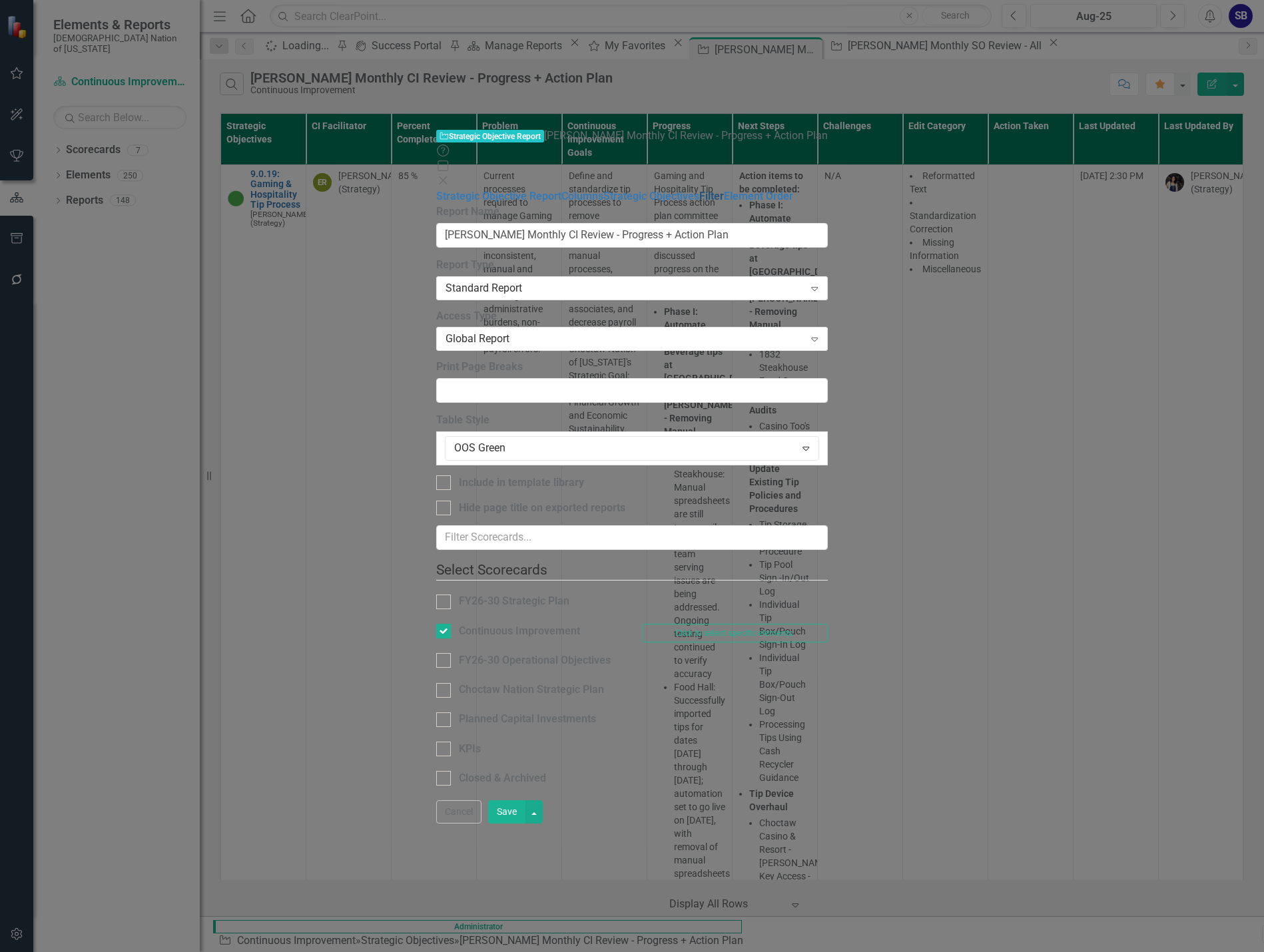
click at [699, 190] on link "Filter" at bounding box center [712, 196] width 25 height 13
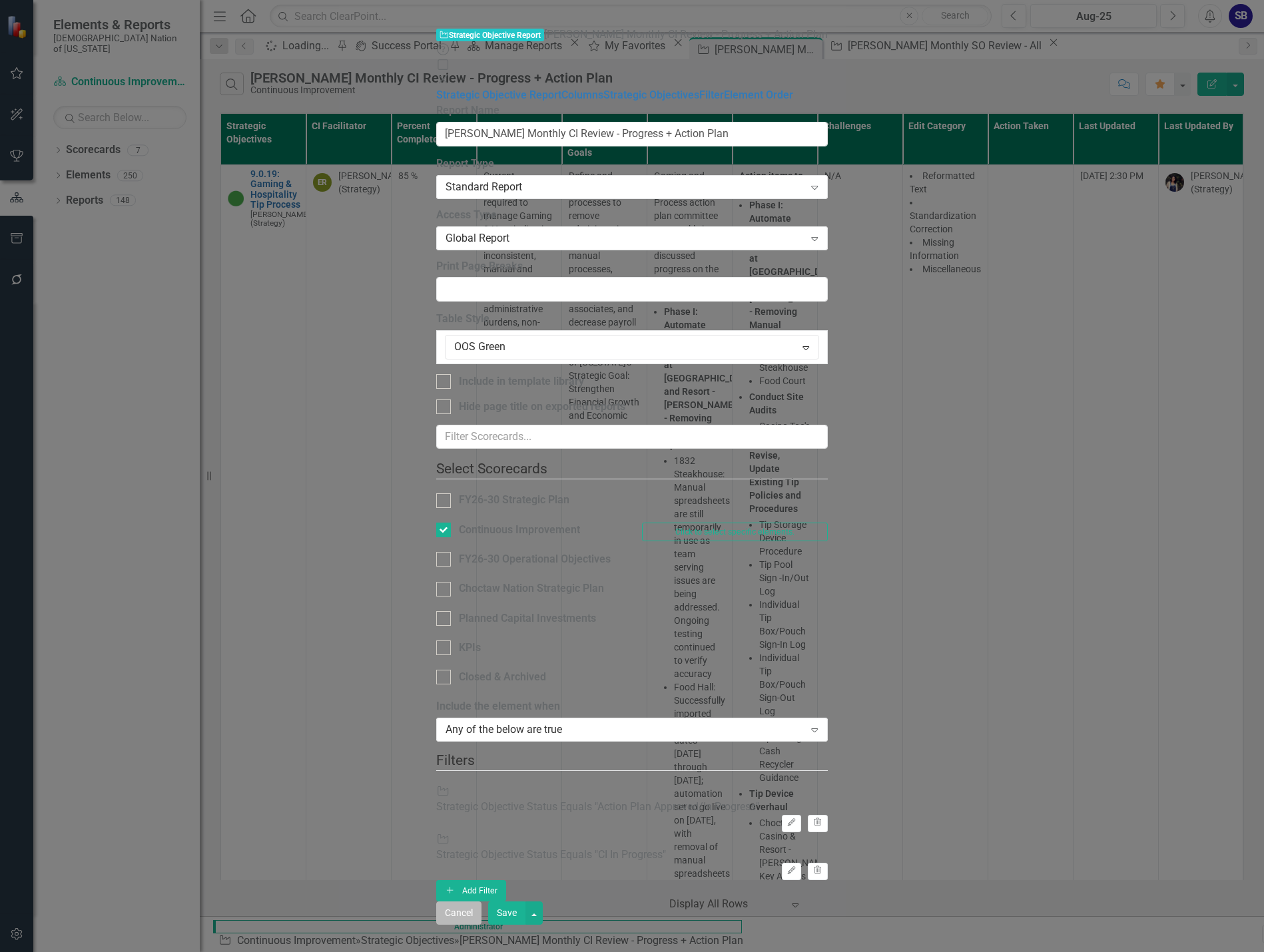
click at [481, 925] on button "Cancel" at bounding box center [458, 913] width 45 height 23
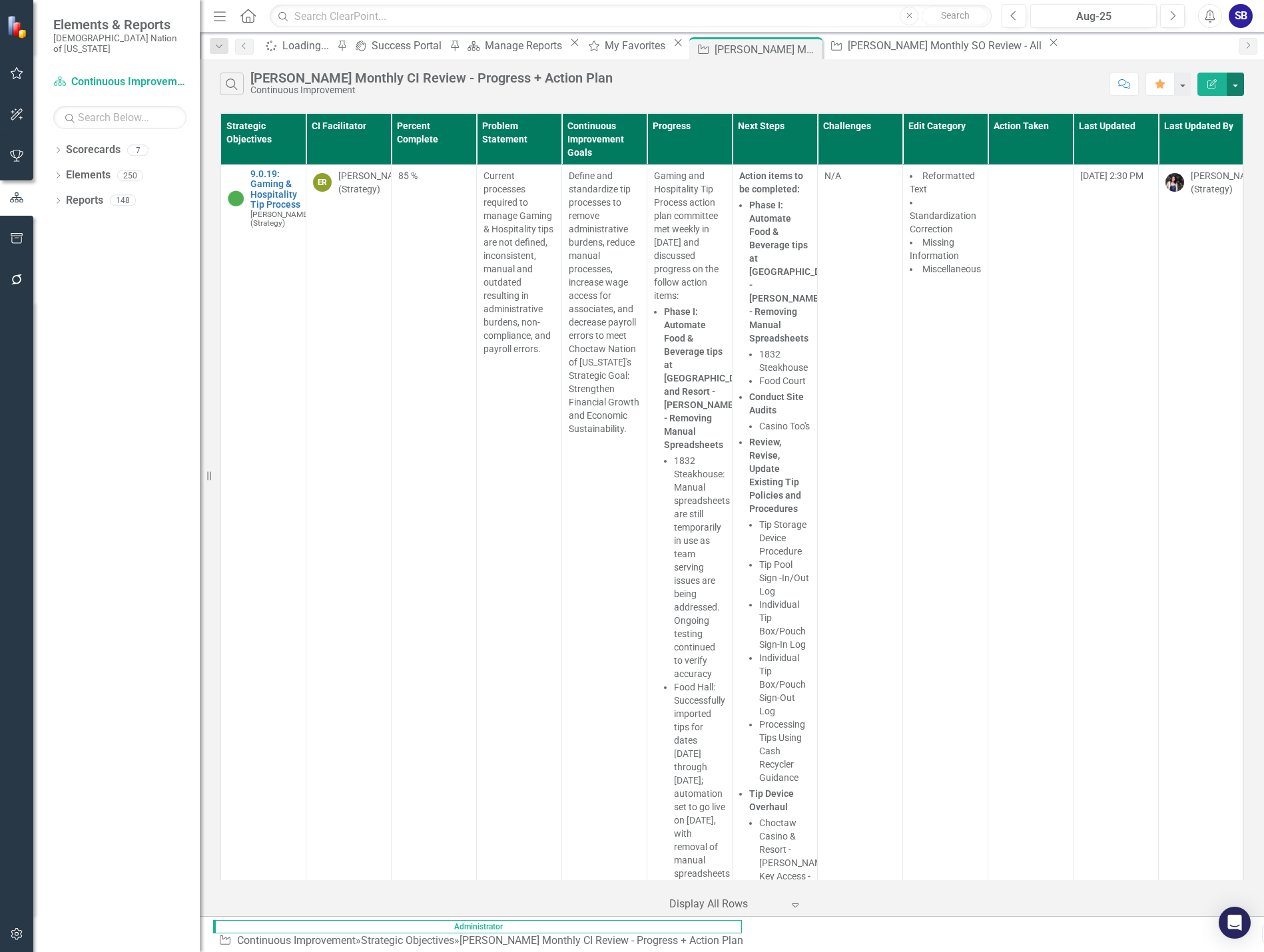
click at [1238, 74] on button "button" at bounding box center [1235, 84] width 17 height 23
